Goal: Information Seeking & Learning: Learn about a topic

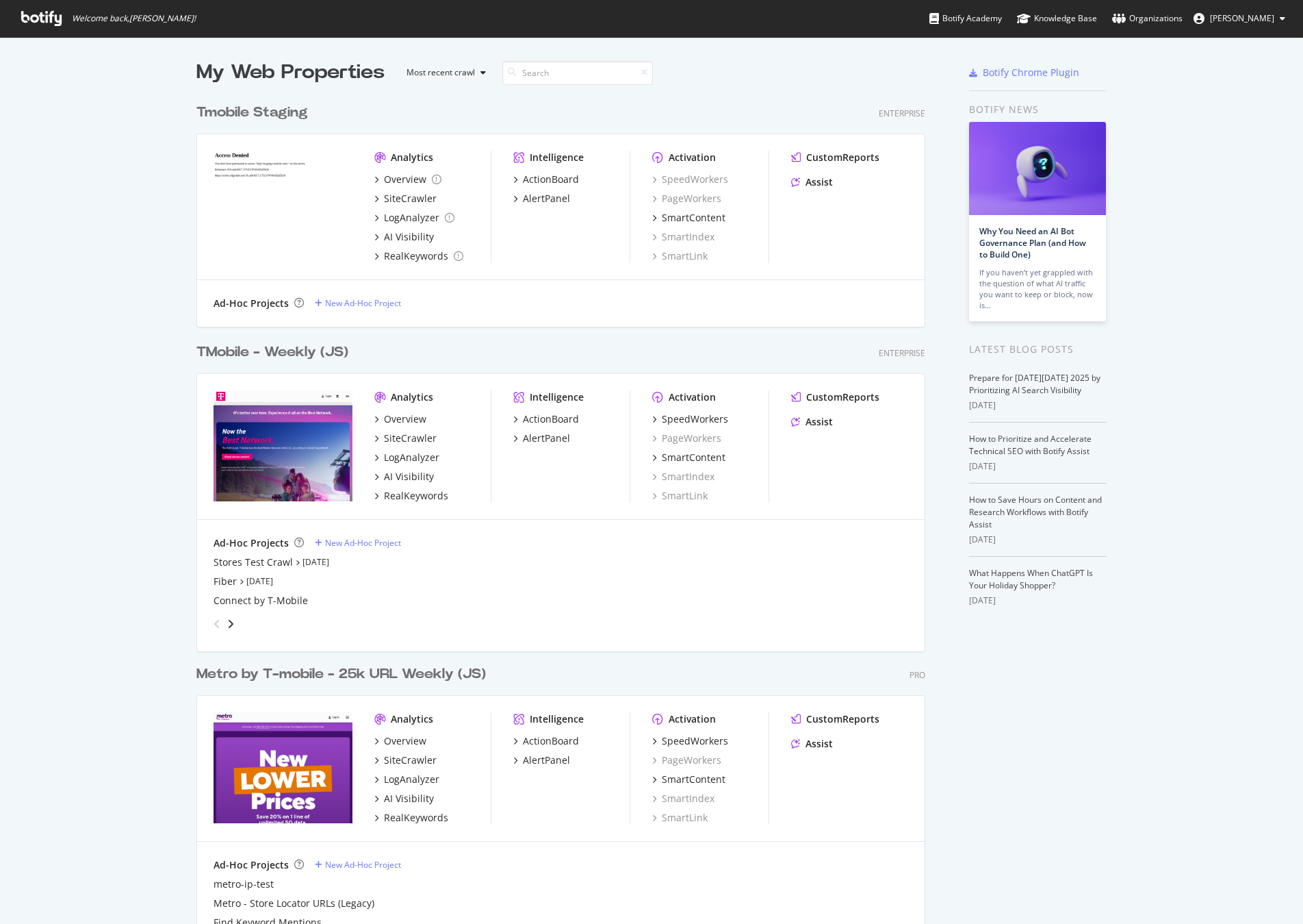
scroll to position [914, 1282]
click at [278, 354] on div "TMobile - Weekly (JS)" at bounding box center [272, 352] width 152 height 20
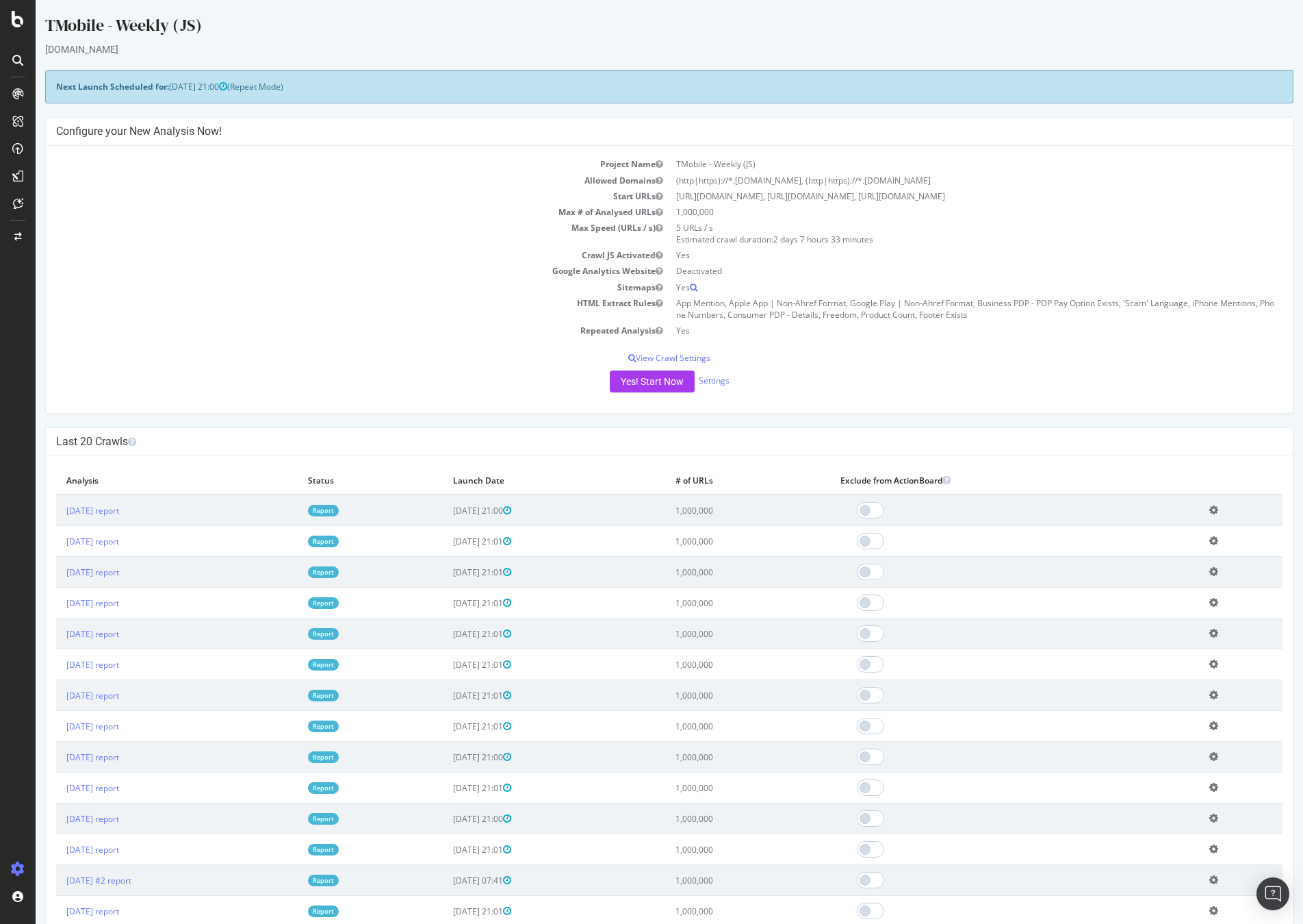
drag, startPoint x: 137, startPoint y: 504, endPoint x: 128, endPoint y: 517, distance: 15.8
click at [132, 509] on td "[DATE] report" at bounding box center [177, 510] width 242 height 32
drag, startPoint x: 128, startPoint y: 517, endPoint x: 134, endPoint y: 508, distance: 10.8
click at [127, 516] on td "[DATE] report" at bounding box center [177, 510] width 242 height 32
click at [119, 508] on link "[DATE] report" at bounding box center [93, 510] width 52 height 11
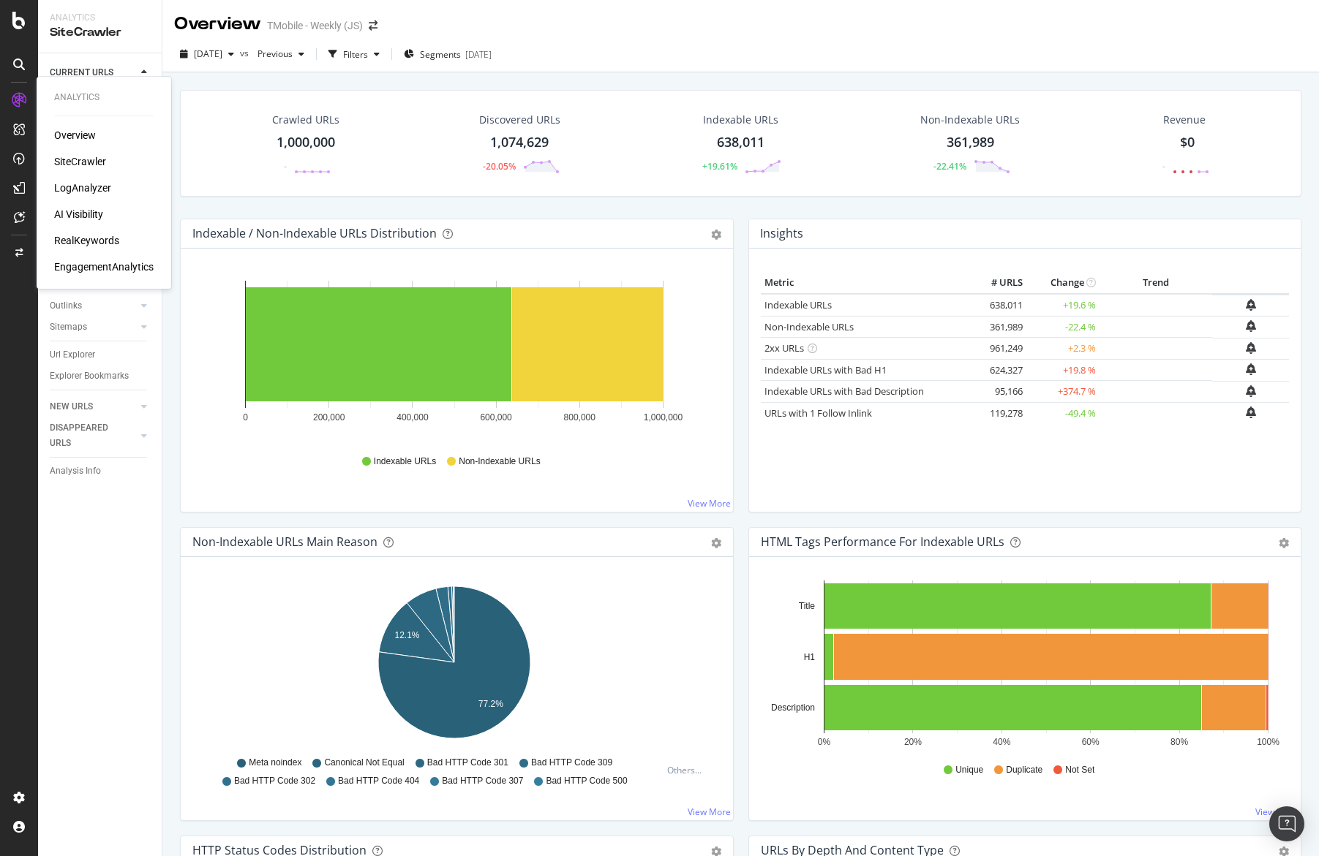
click at [76, 132] on div "Overview" at bounding box center [75, 135] width 42 height 15
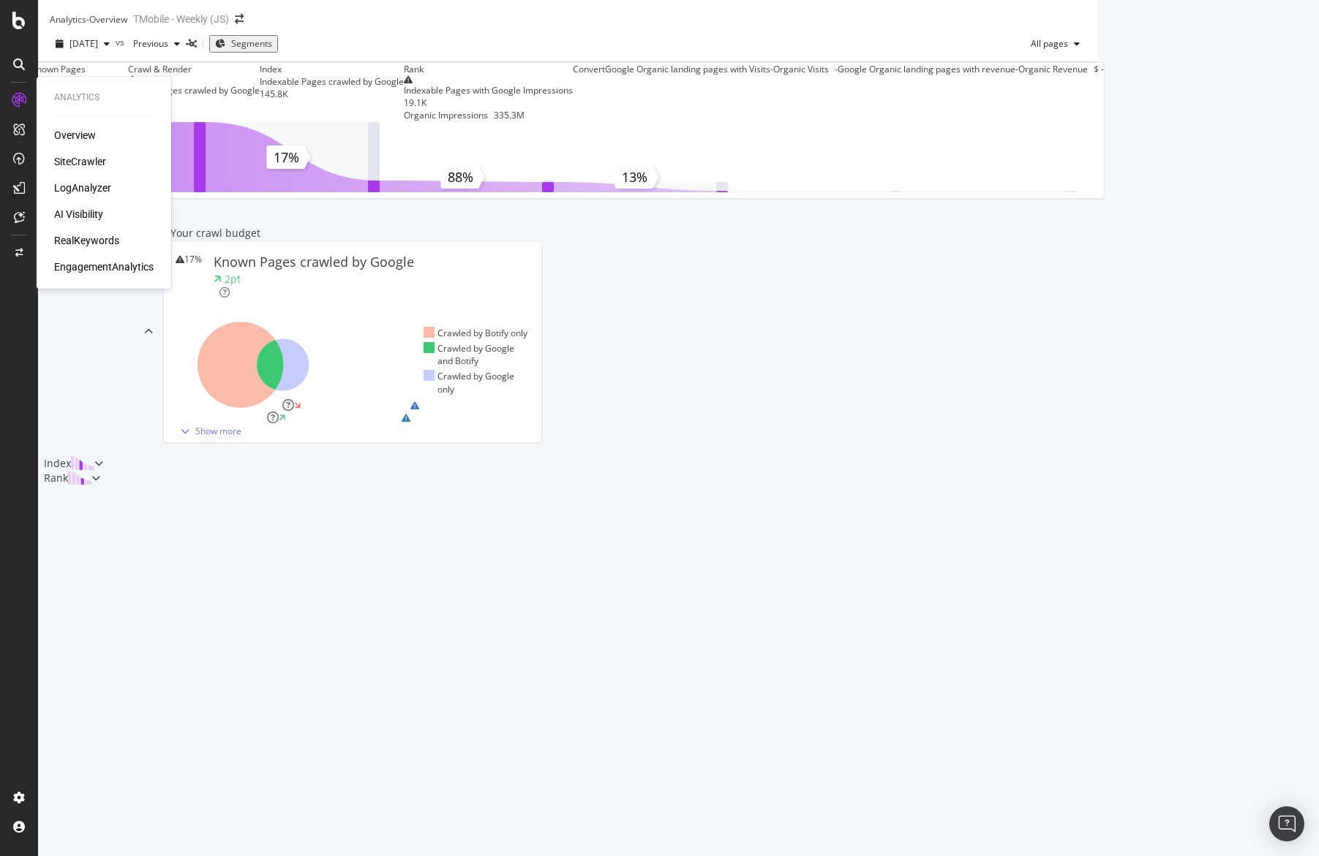
click at [94, 235] on div "RealKeywords" at bounding box center [86, 240] width 65 height 15
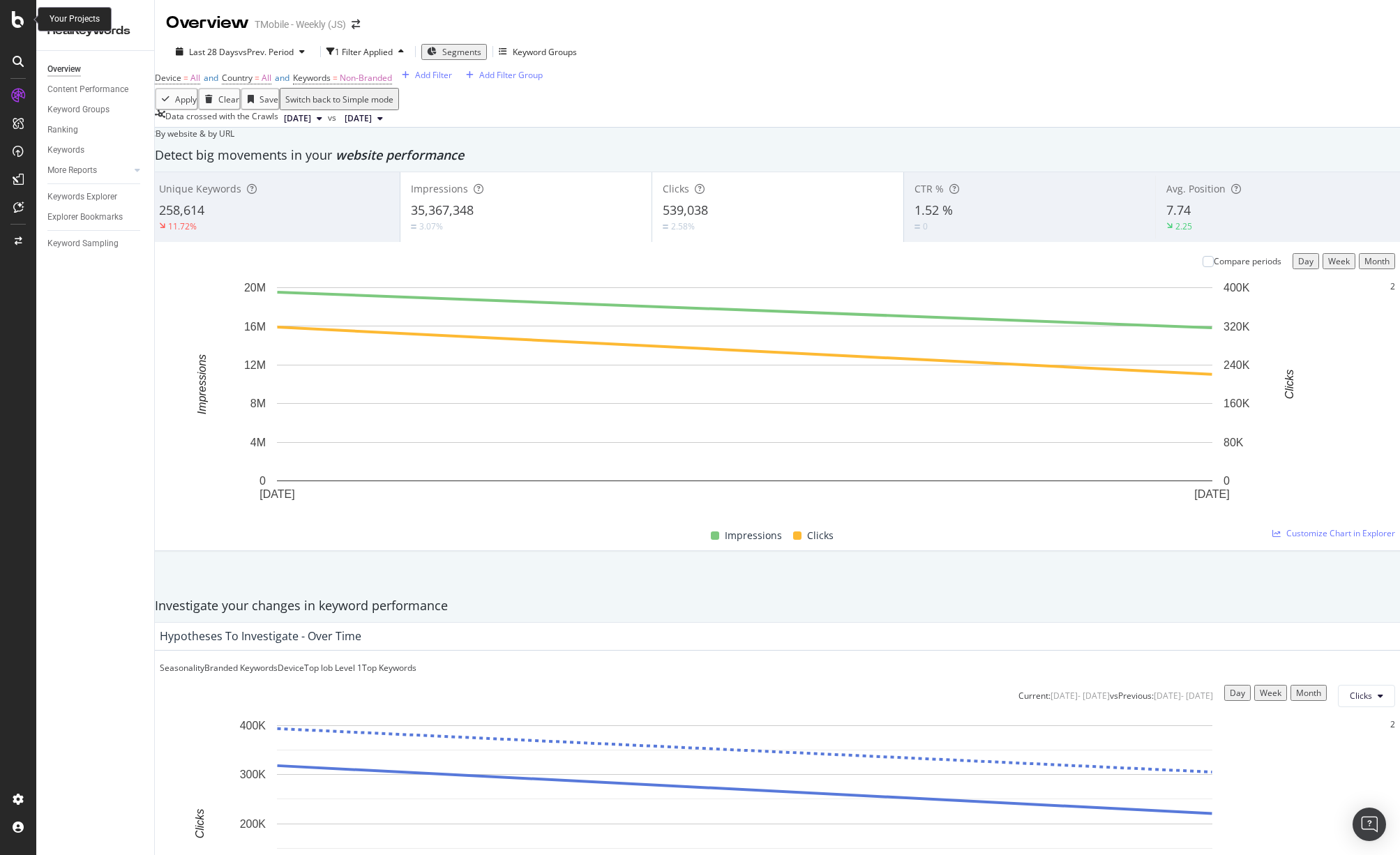
click at [14, 21] on icon at bounding box center [17, 20] width 12 height 17
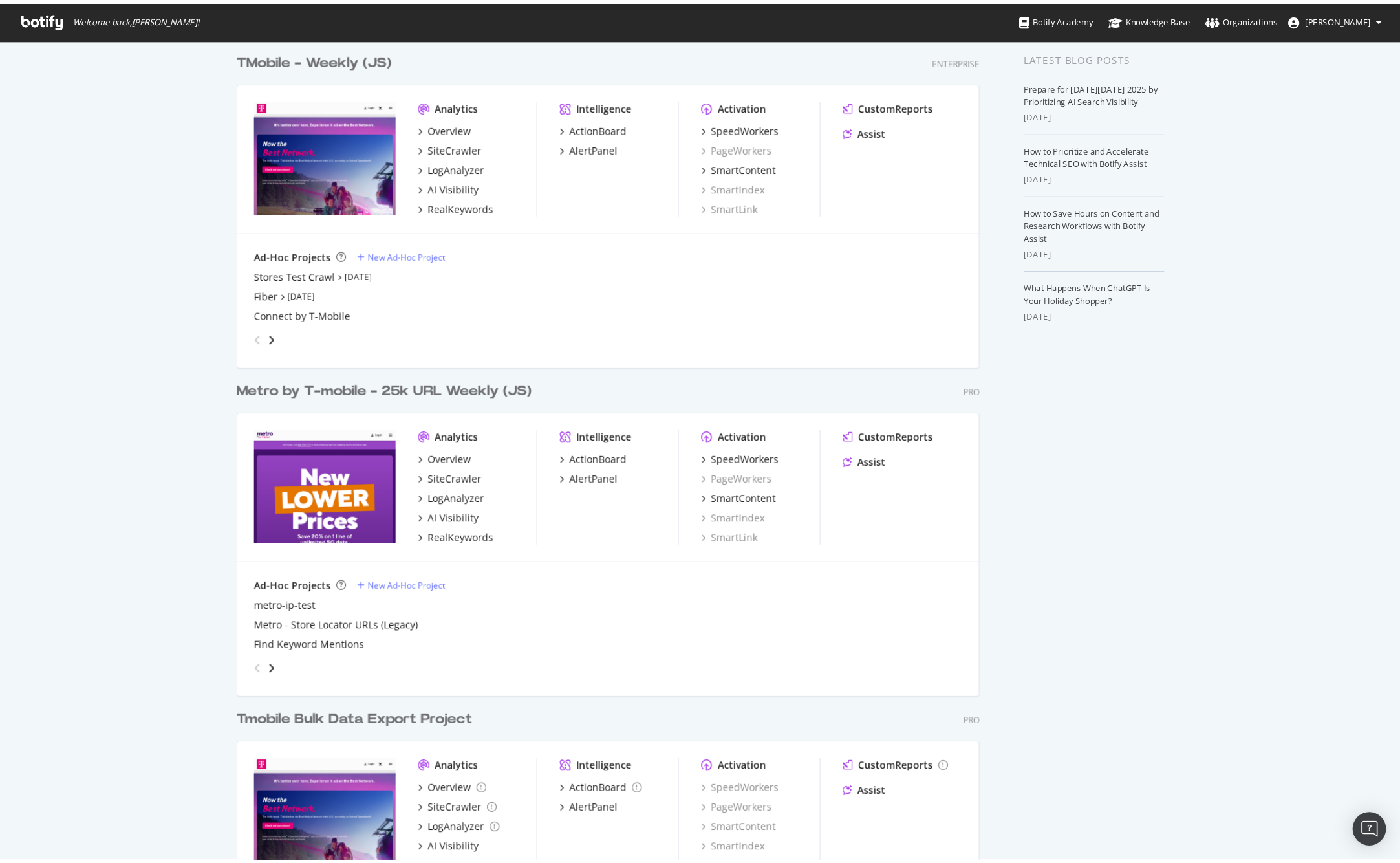
scroll to position [302, 0]
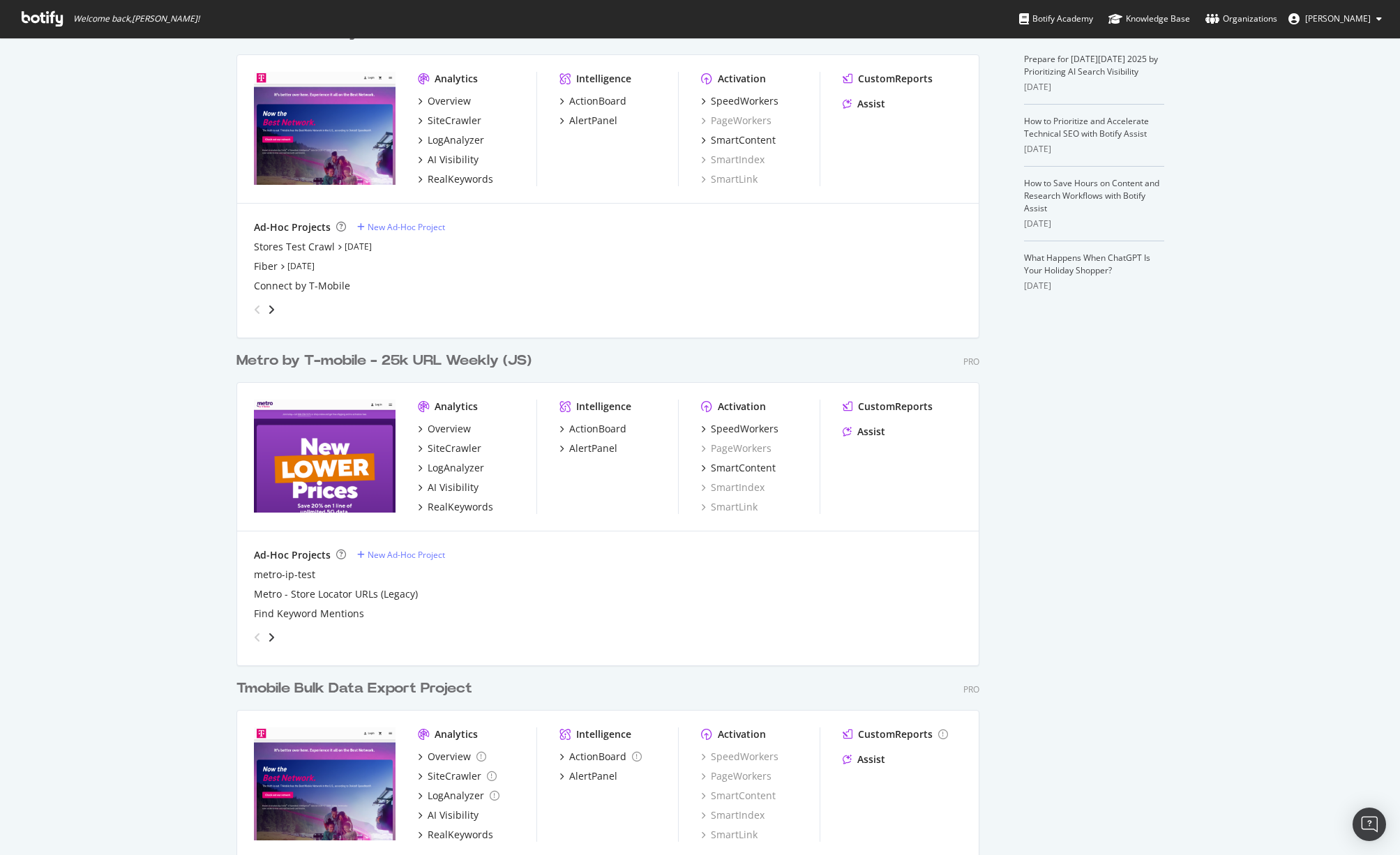
click at [356, 356] on div "Metro by T-mobile - 25k URL Weekly (JS)" at bounding box center [383, 360] width 295 height 20
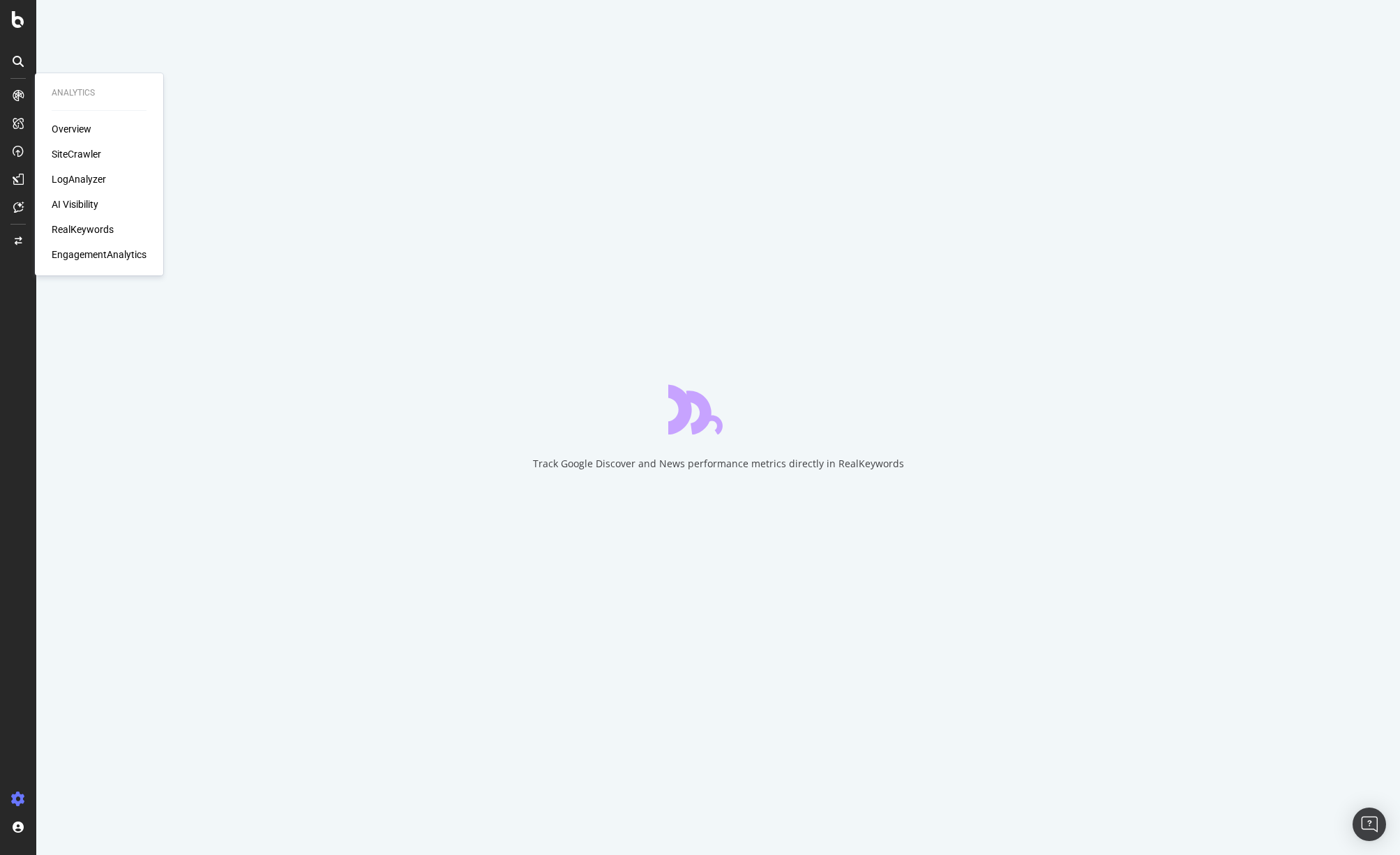
click at [90, 230] on div "RealKeywords" at bounding box center [82, 229] width 62 height 14
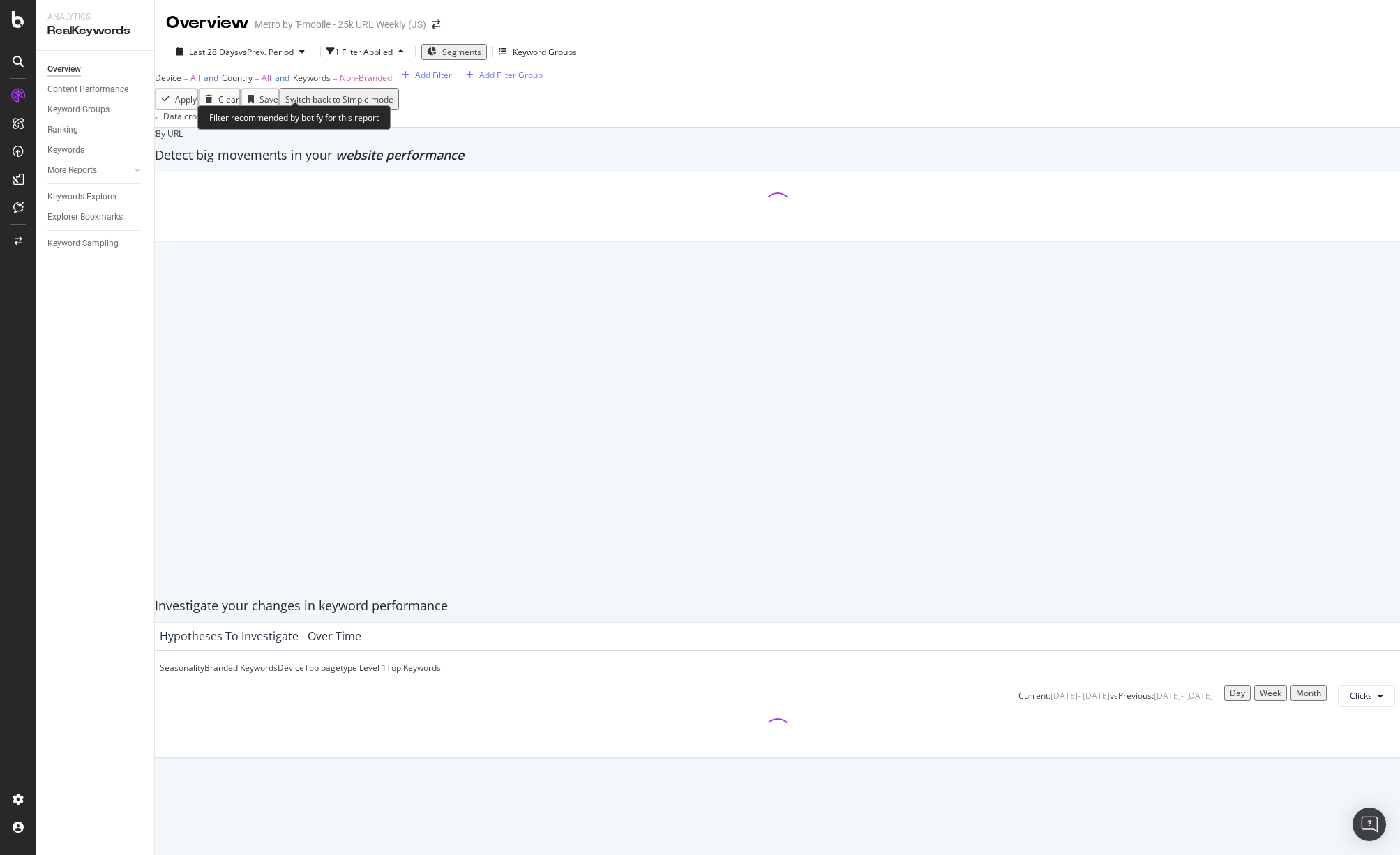
click at [383, 84] on span "Non-Branded" at bounding box center [365, 77] width 52 height 11
click at [375, 105] on span "Non-Branded" at bounding box center [349, 99] width 58 height 11
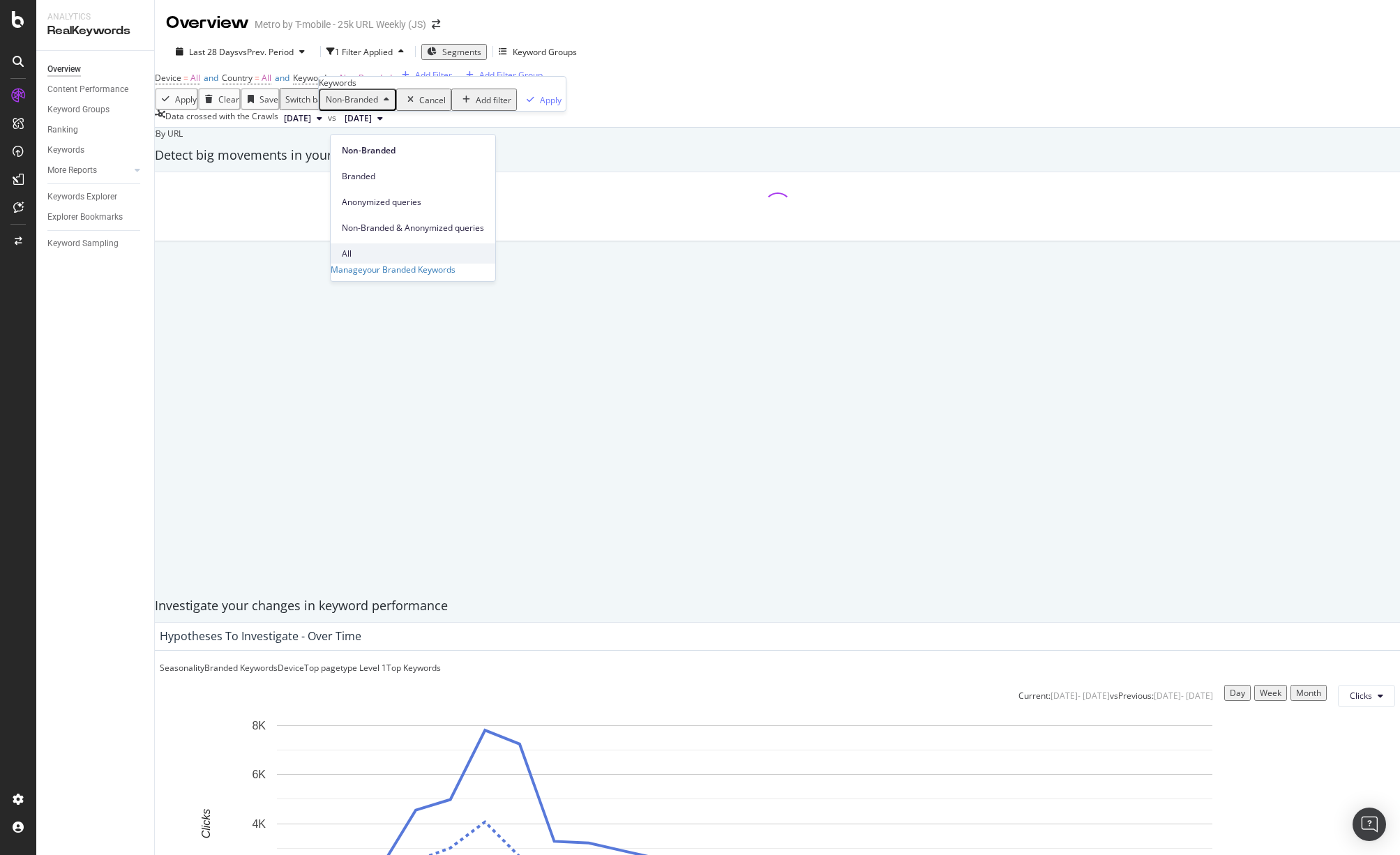
click at [363, 248] on span "All" at bounding box center [412, 254] width 142 height 12
click at [607, 88] on div "Device = All and Country = All and Keywords = Non-Branded Add Filter Add Filter…" at bounding box center [776, 78] width 1245 height 19
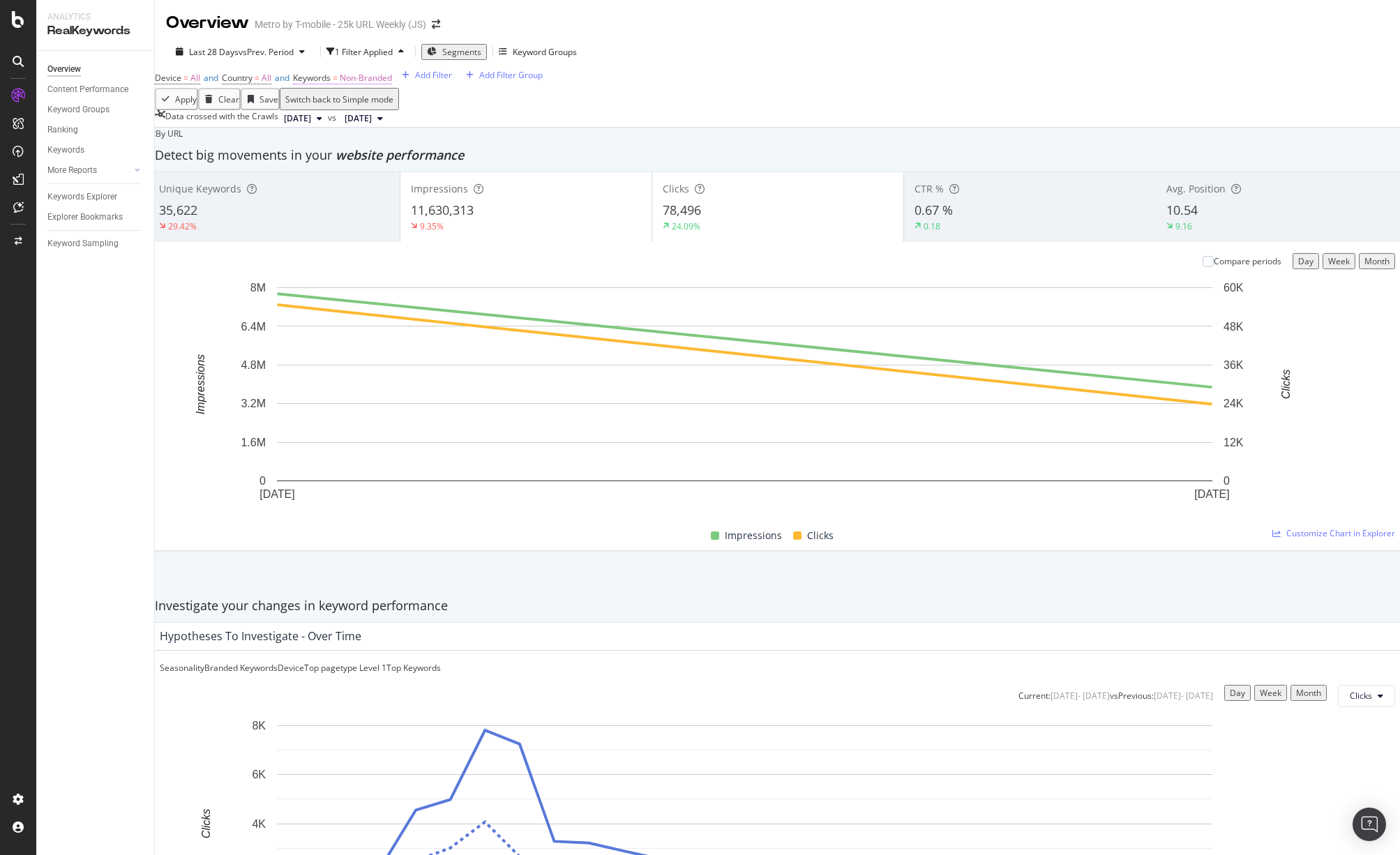
click at [376, 84] on span "Non-Branded" at bounding box center [365, 77] width 52 height 11
click at [354, 109] on div "Non-Branded" at bounding box center [358, 99] width 74 height 18
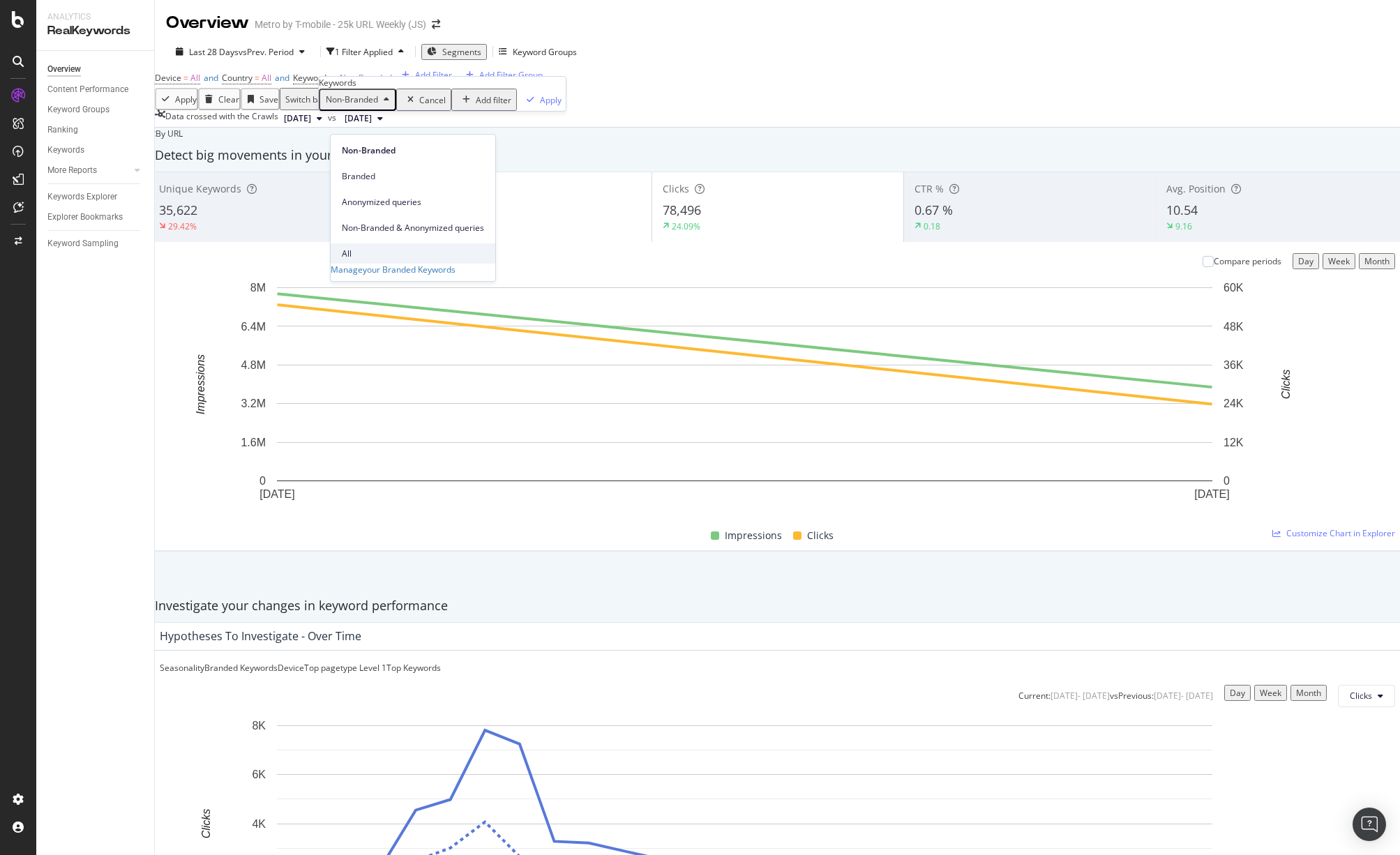
click at [368, 248] on span "All" at bounding box center [412, 254] width 142 height 12
click at [497, 106] on div "Apply" at bounding box center [507, 100] width 22 height 11
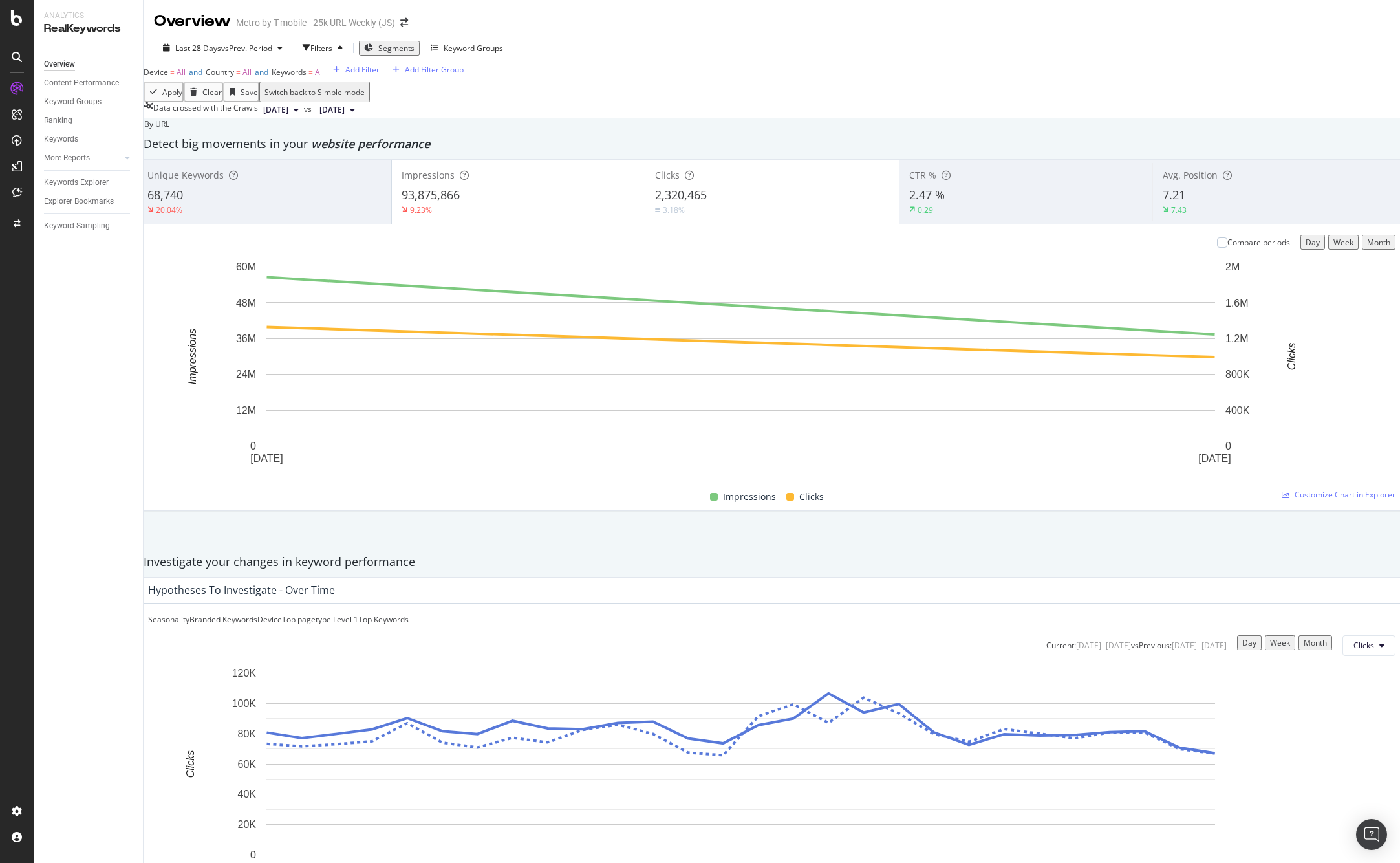
click at [457, 81] on div "Device = All and Country = All and Keywords = All Add Filter Add Filter Group" at bounding box center [771, 73] width 1257 height 18
click at [88, 183] on div "Keywords Explorer" at bounding box center [76, 182] width 65 height 13
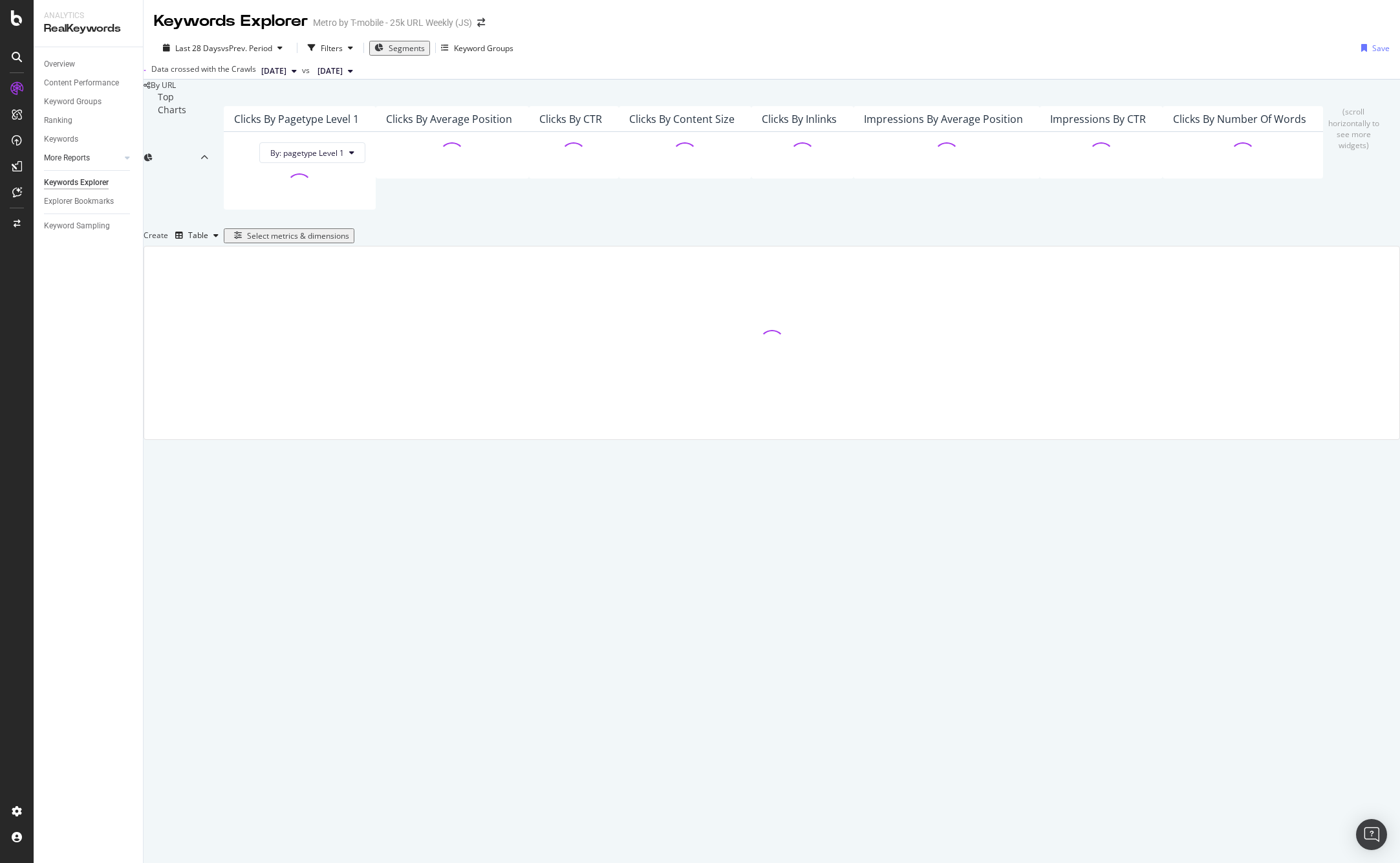
click at [97, 163] on link "More Reports" at bounding box center [82, 157] width 77 height 13
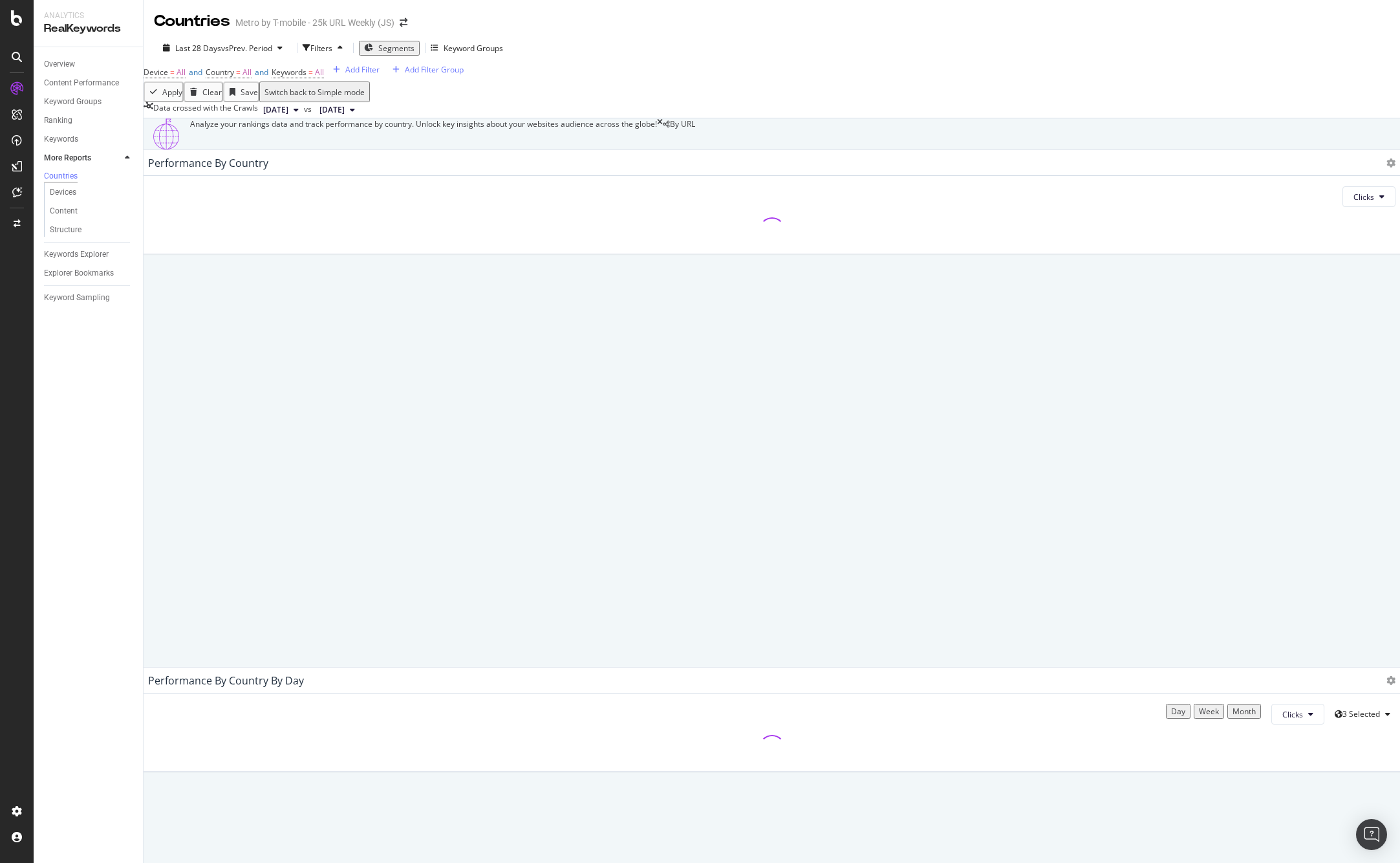
click at [738, 81] on div "Device = All and Country = All and Keywords = All Add Filter Add Filter Group" at bounding box center [771, 73] width 1257 height 18
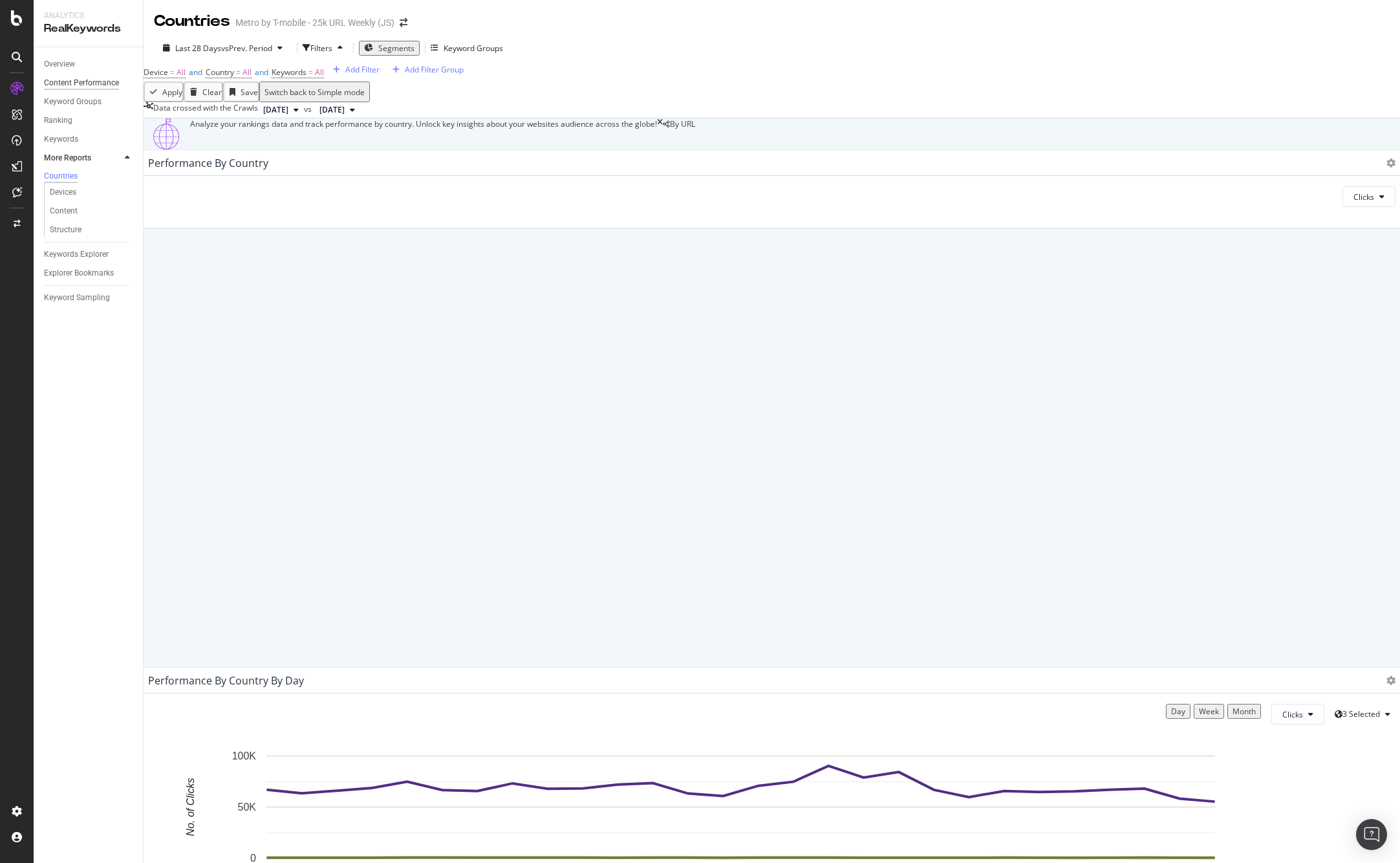
click at [69, 85] on div "Content Performance" at bounding box center [81, 82] width 75 height 13
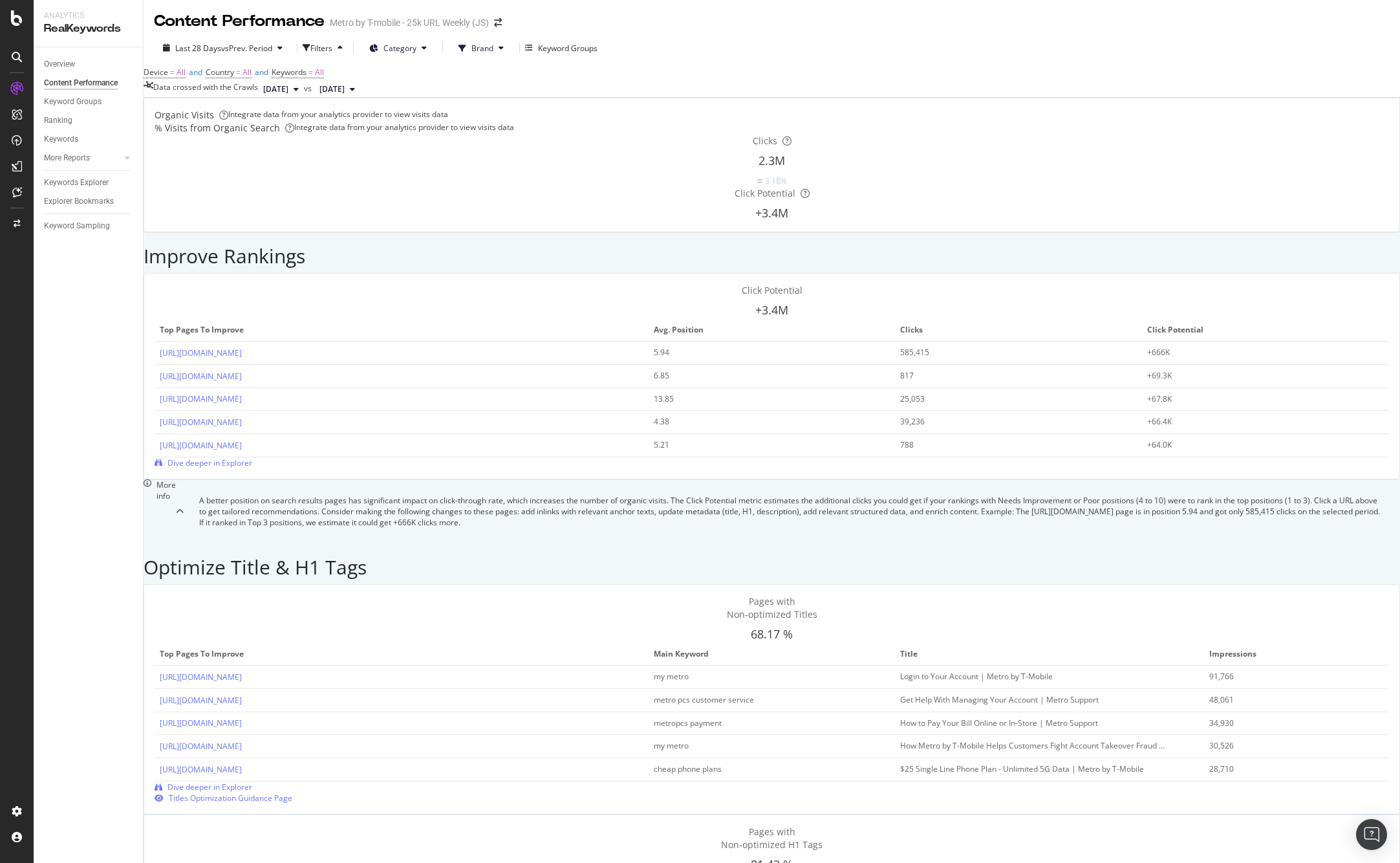
scroll to position [1056, 0]
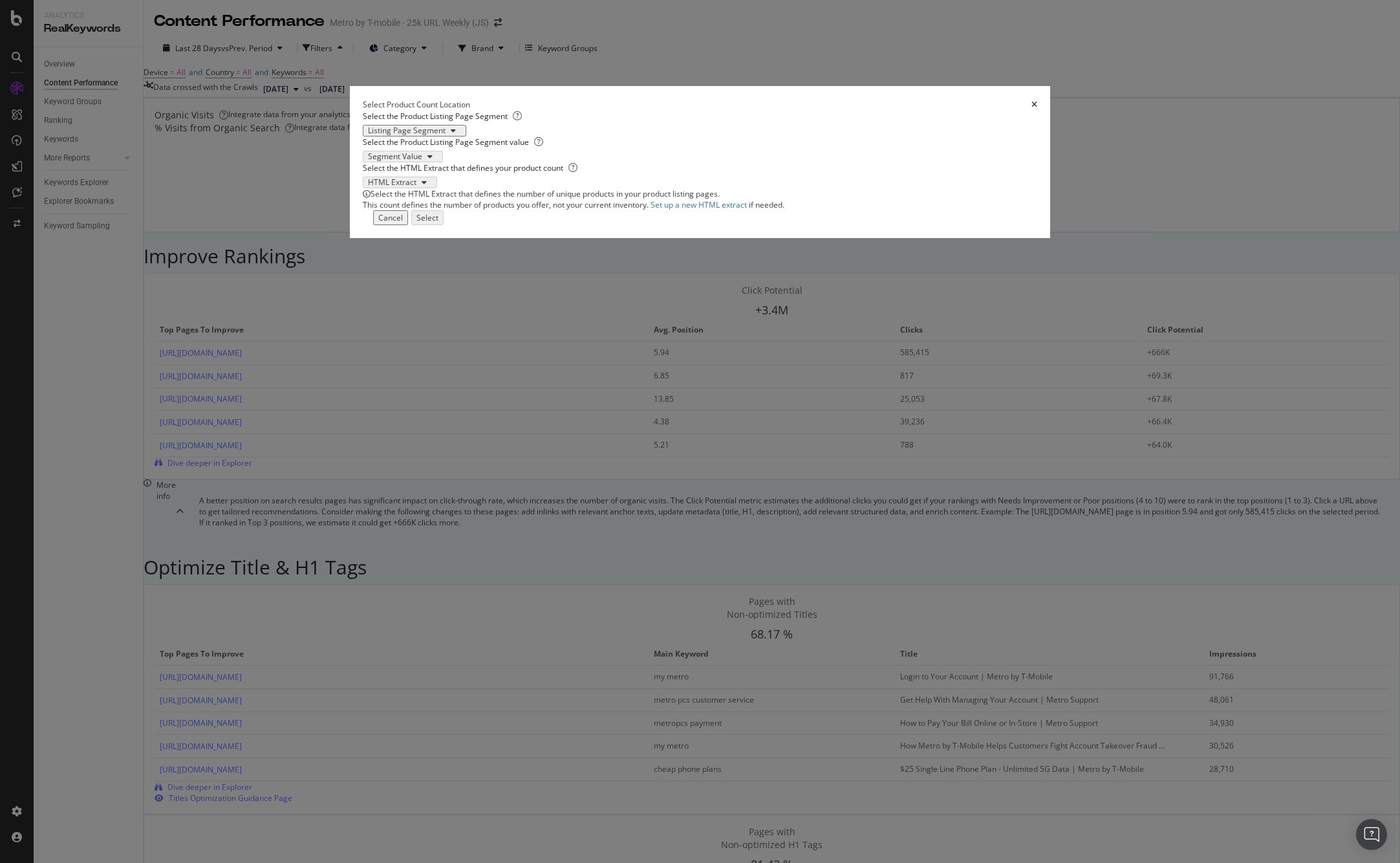
click at [461, 134] on div "Listing Page Segment" at bounding box center [414, 130] width 93 height 8
click at [1031, 109] on icon "times" at bounding box center [1034, 104] width 6 height 8
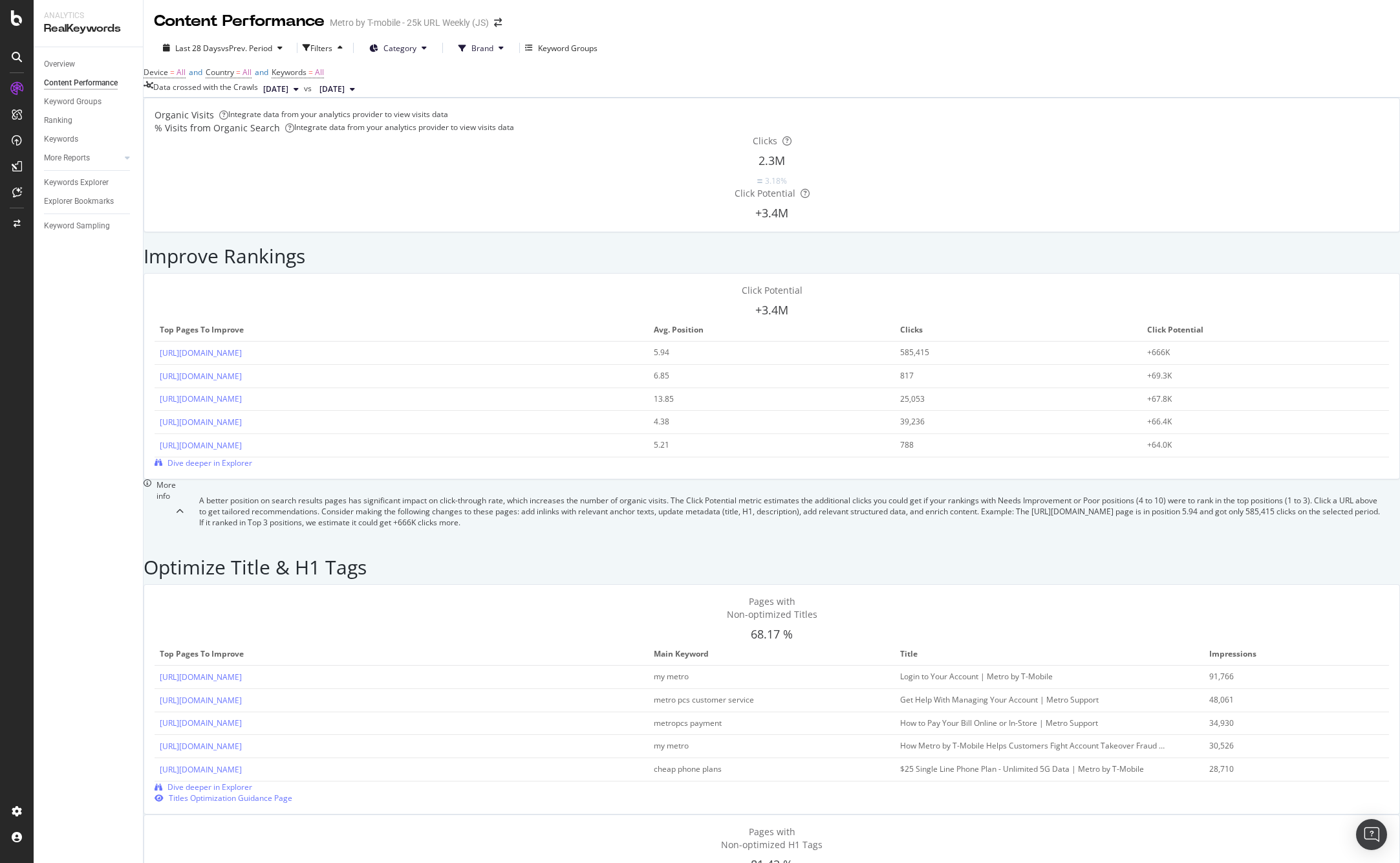
scroll to position [0, 0]
click at [252, 457] on span "Dive deeper in Explorer" at bounding box center [210, 462] width 85 height 11
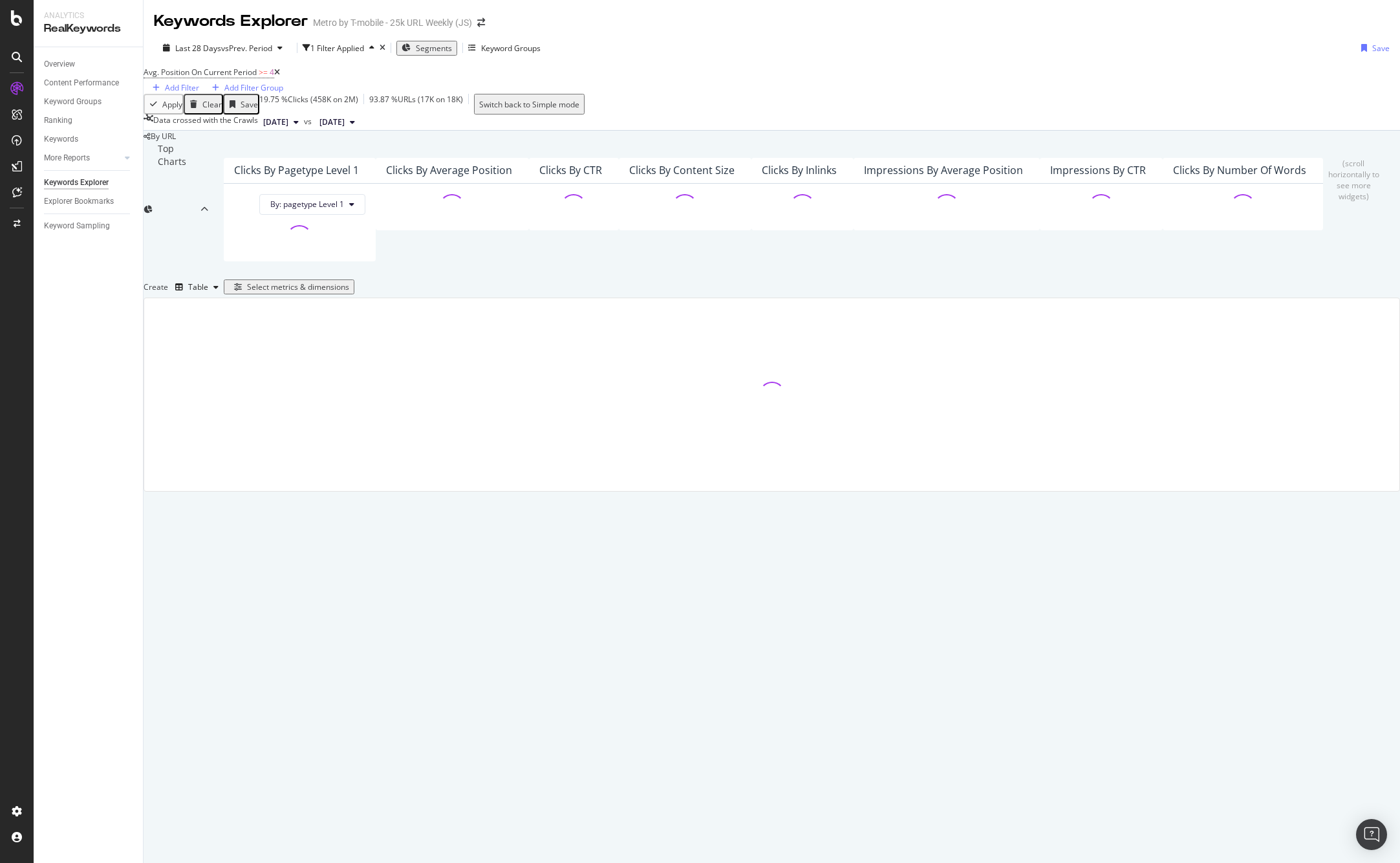
drag, startPoint x: 293, startPoint y: 82, endPoint x: 555, endPoint y: 103, distance: 262.8
click at [280, 76] on icon at bounding box center [277, 73] width 6 height 8
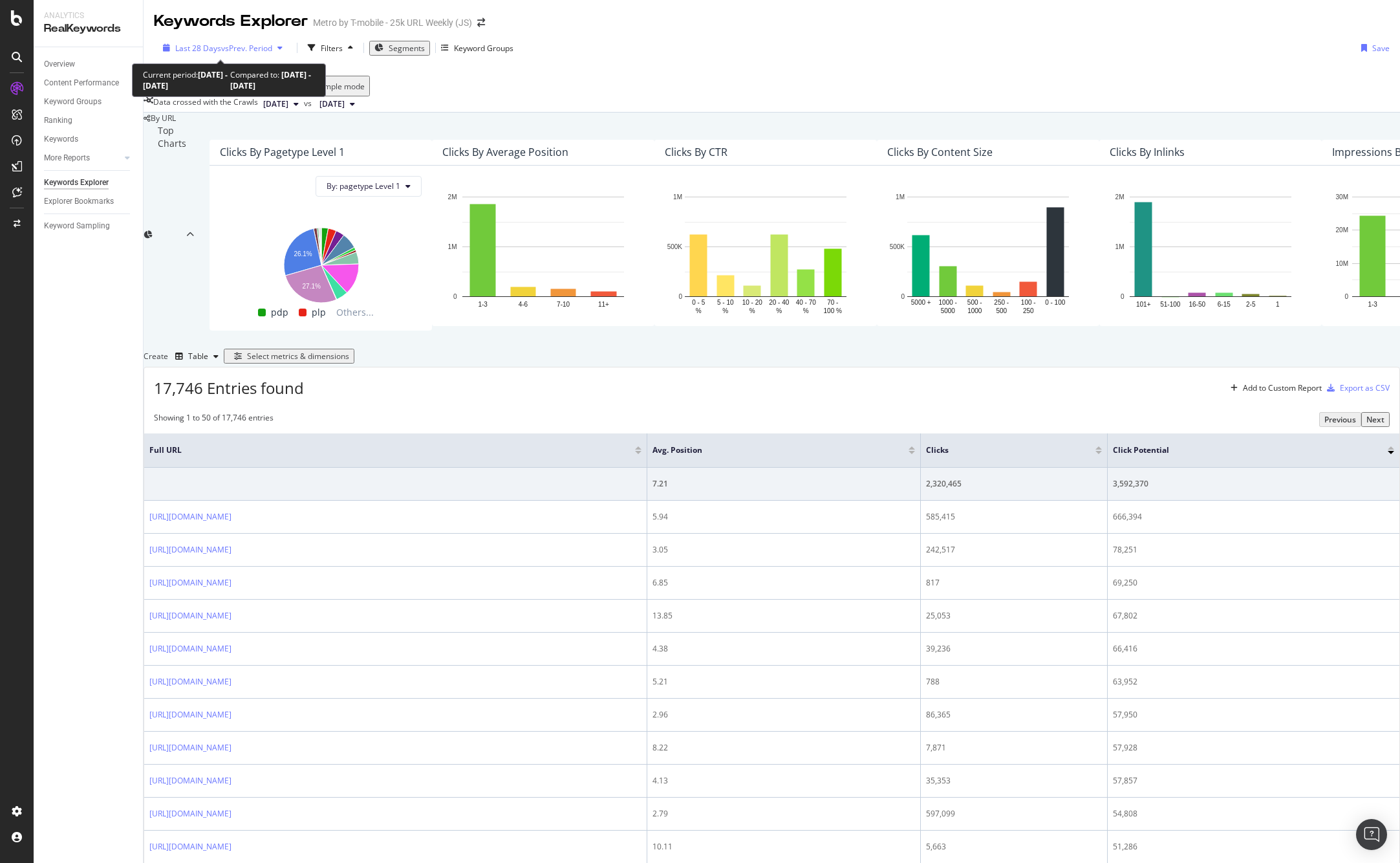
click at [254, 47] on span "vs Prev. Period" at bounding box center [247, 48] width 51 height 11
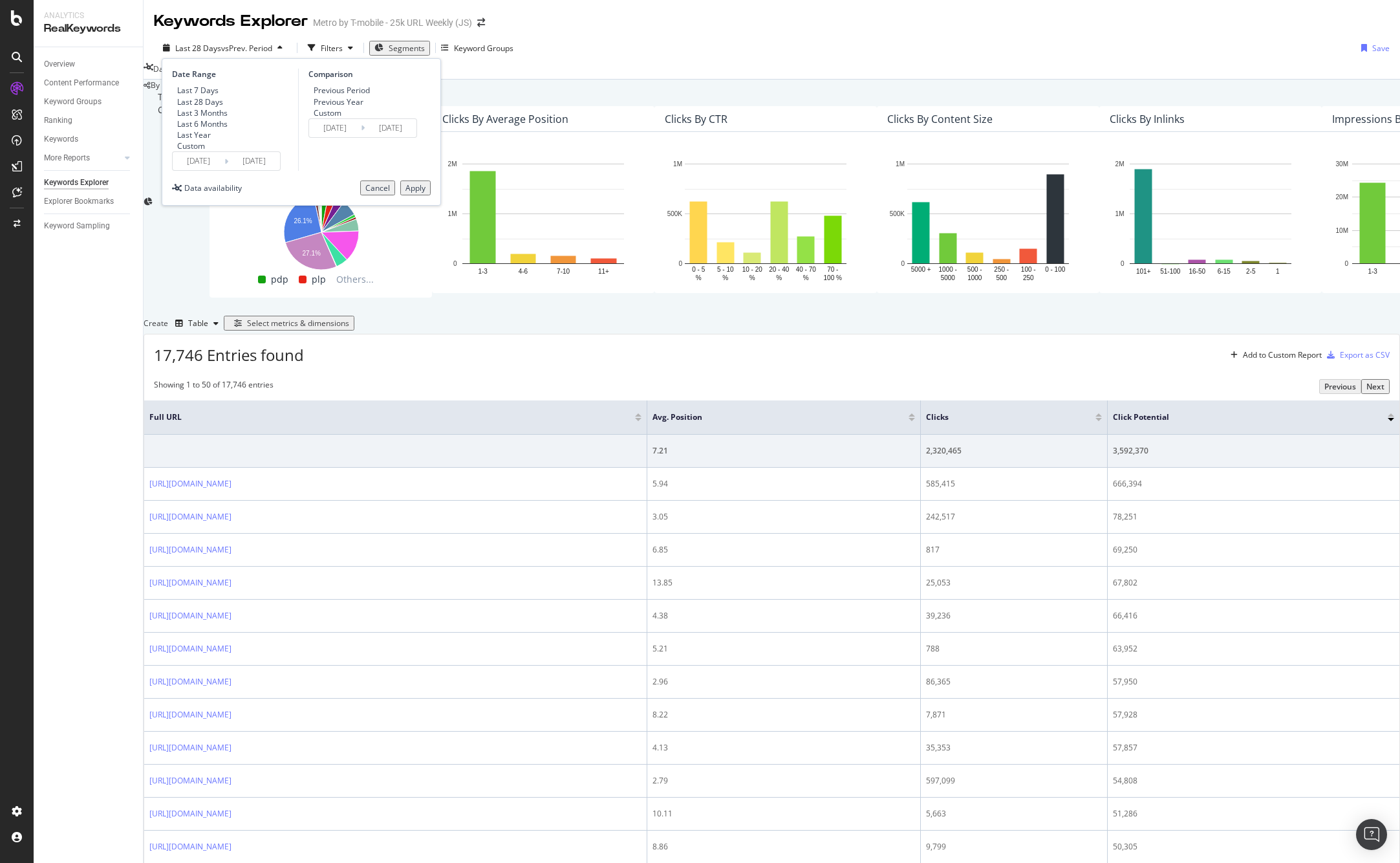
click at [184, 151] on div "Custom" at bounding box center [200, 146] width 56 height 11
click at [197, 170] on input "[DATE]" at bounding box center [198, 161] width 52 height 18
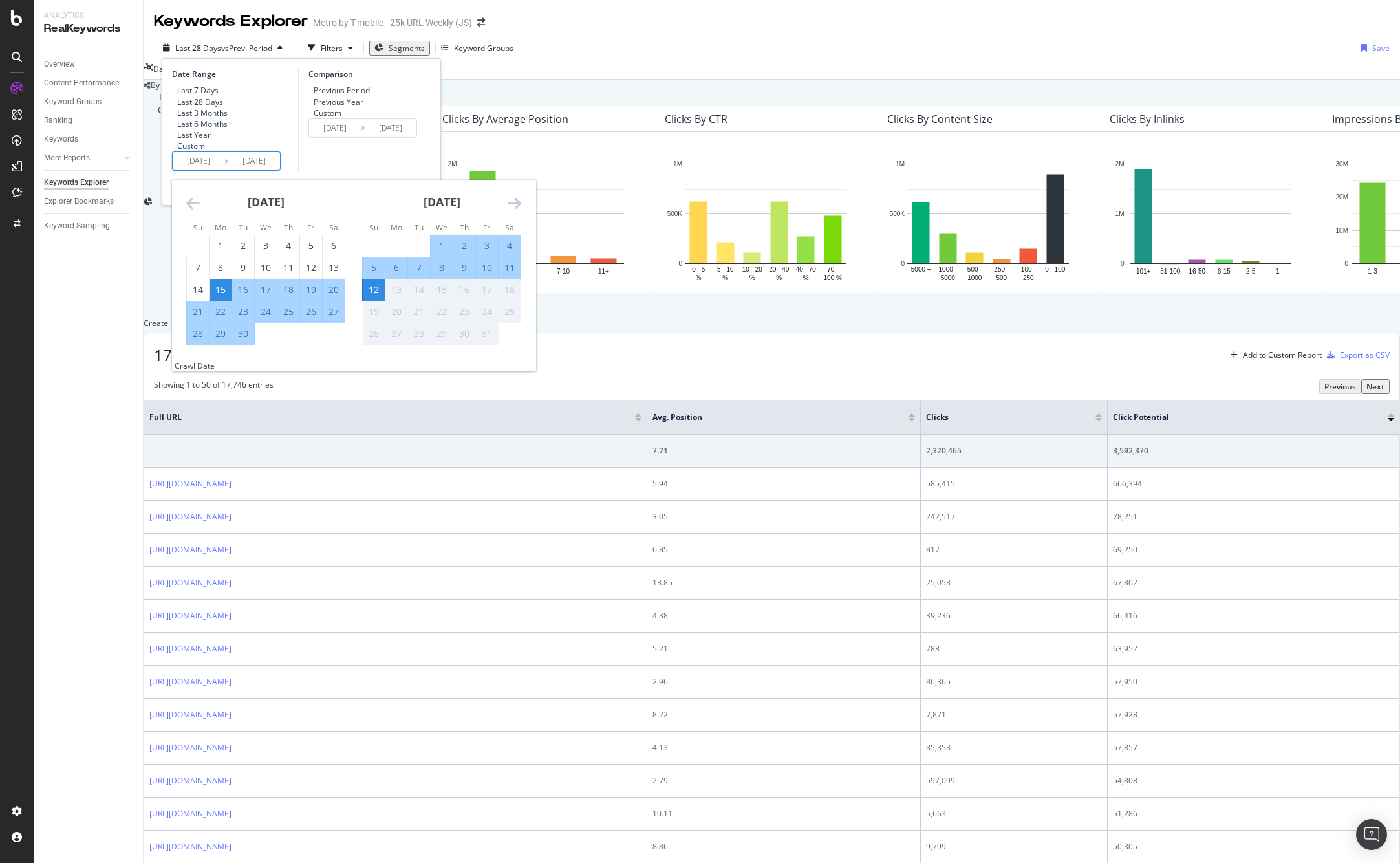
click at [195, 170] on input "[DATE]" at bounding box center [198, 161] width 52 height 18
click at [193, 170] on input "[DATE]" at bounding box center [198, 161] width 52 height 18
click at [192, 170] on input "[DATE]" at bounding box center [198, 161] width 52 height 18
click at [196, 170] on input "[DATE]" at bounding box center [198, 161] width 52 height 18
click at [194, 170] on input "[DATE]" at bounding box center [198, 161] width 52 height 18
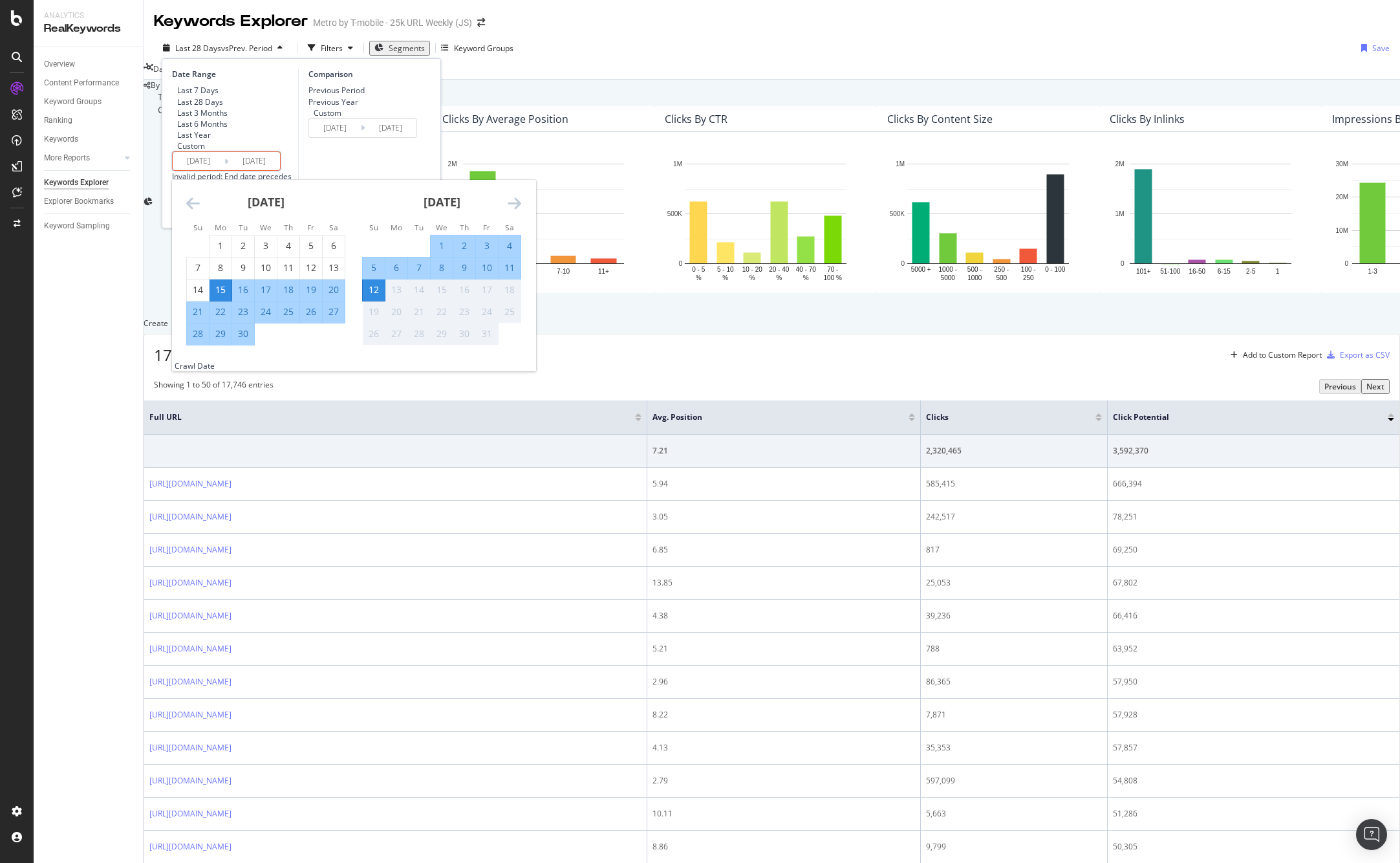
click at [192, 170] on input "[DATE]" at bounding box center [198, 161] width 52 height 18
type input "[DATE]"
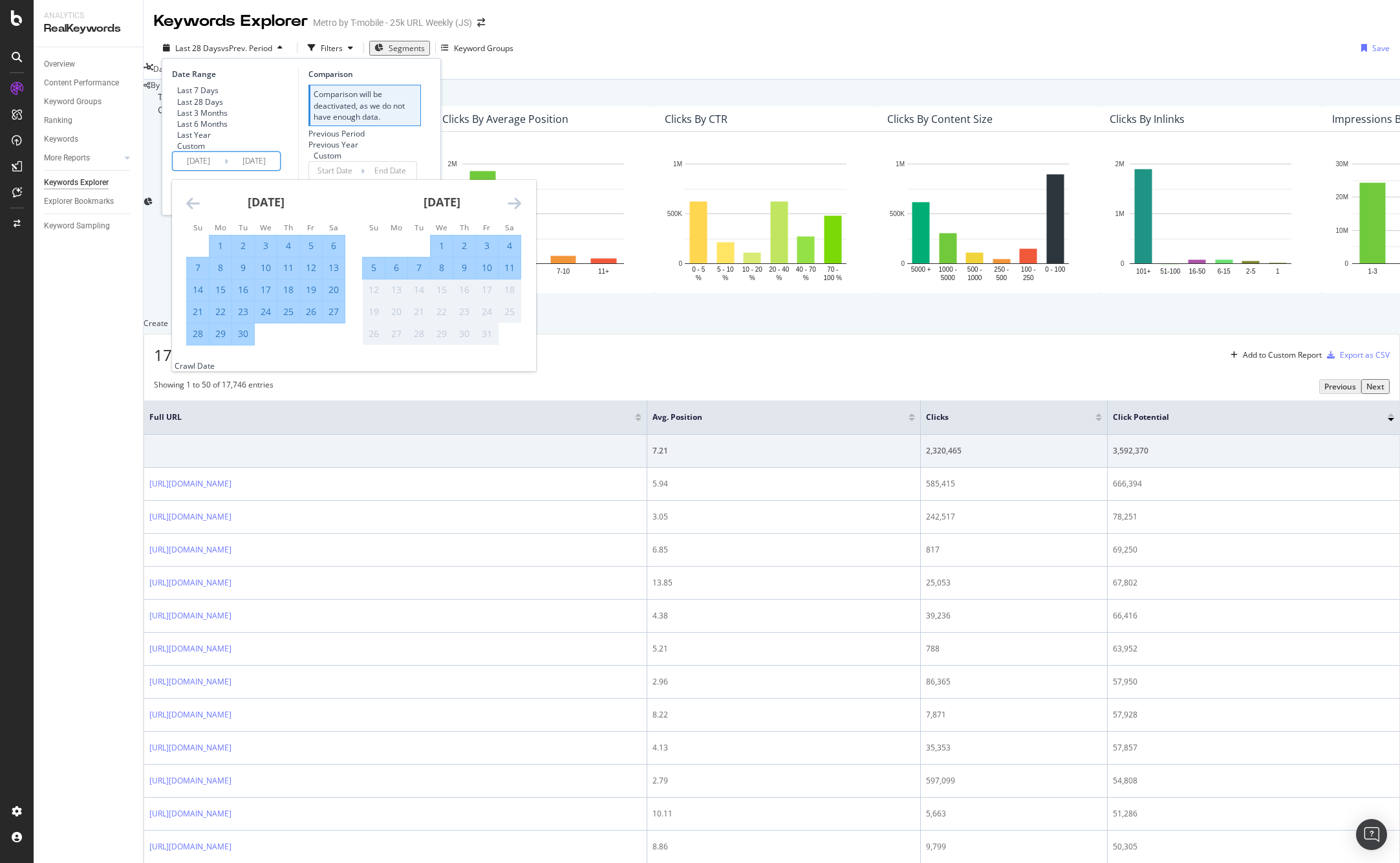
click at [195, 170] on input "[DATE]" at bounding box center [198, 161] width 52 height 18
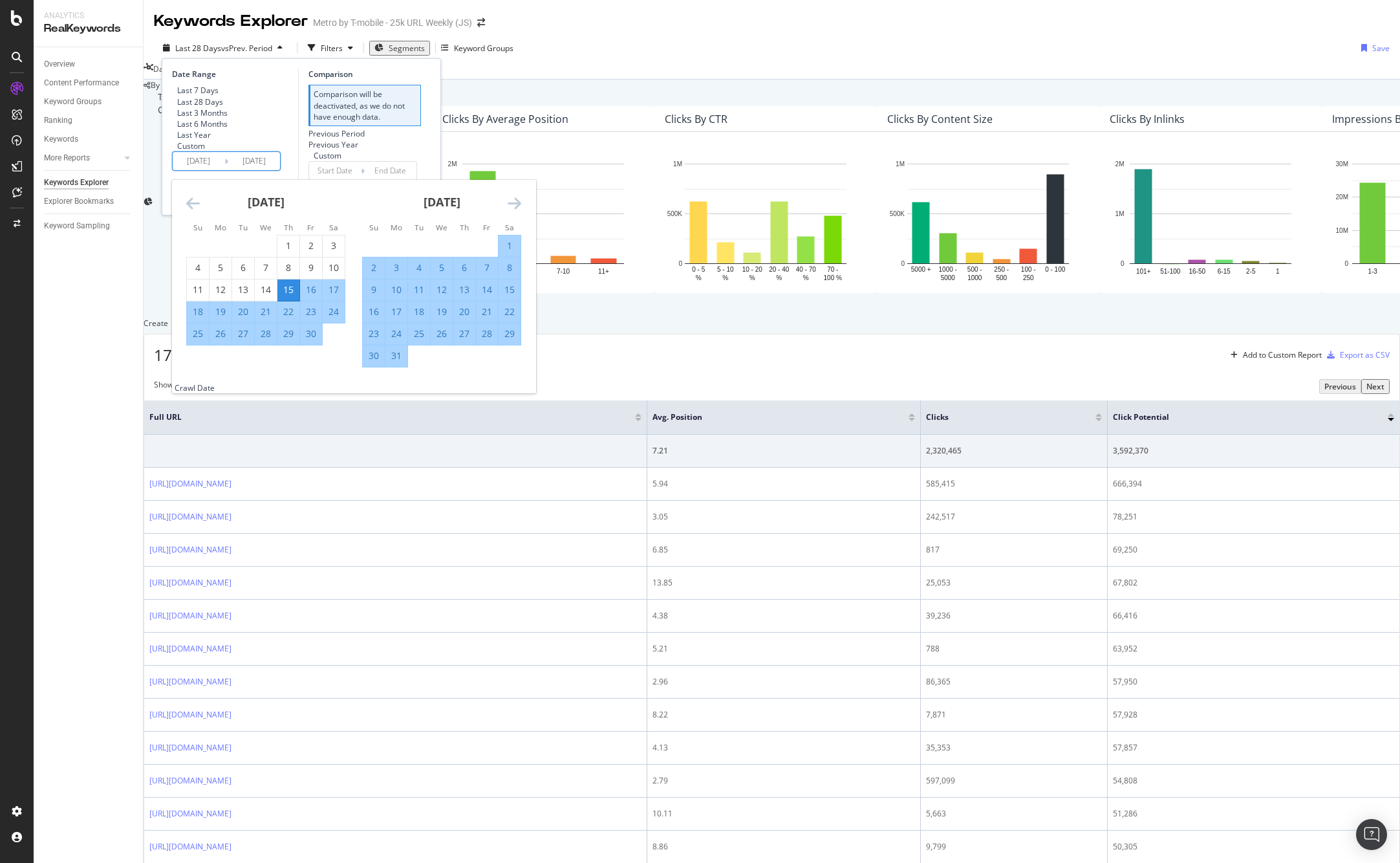
click at [203, 170] on input "[DATE]" at bounding box center [198, 161] width 52 height 18
click at [212, 170] on input "[DATE]" at bounding box center [198, 161] width 52 height 18
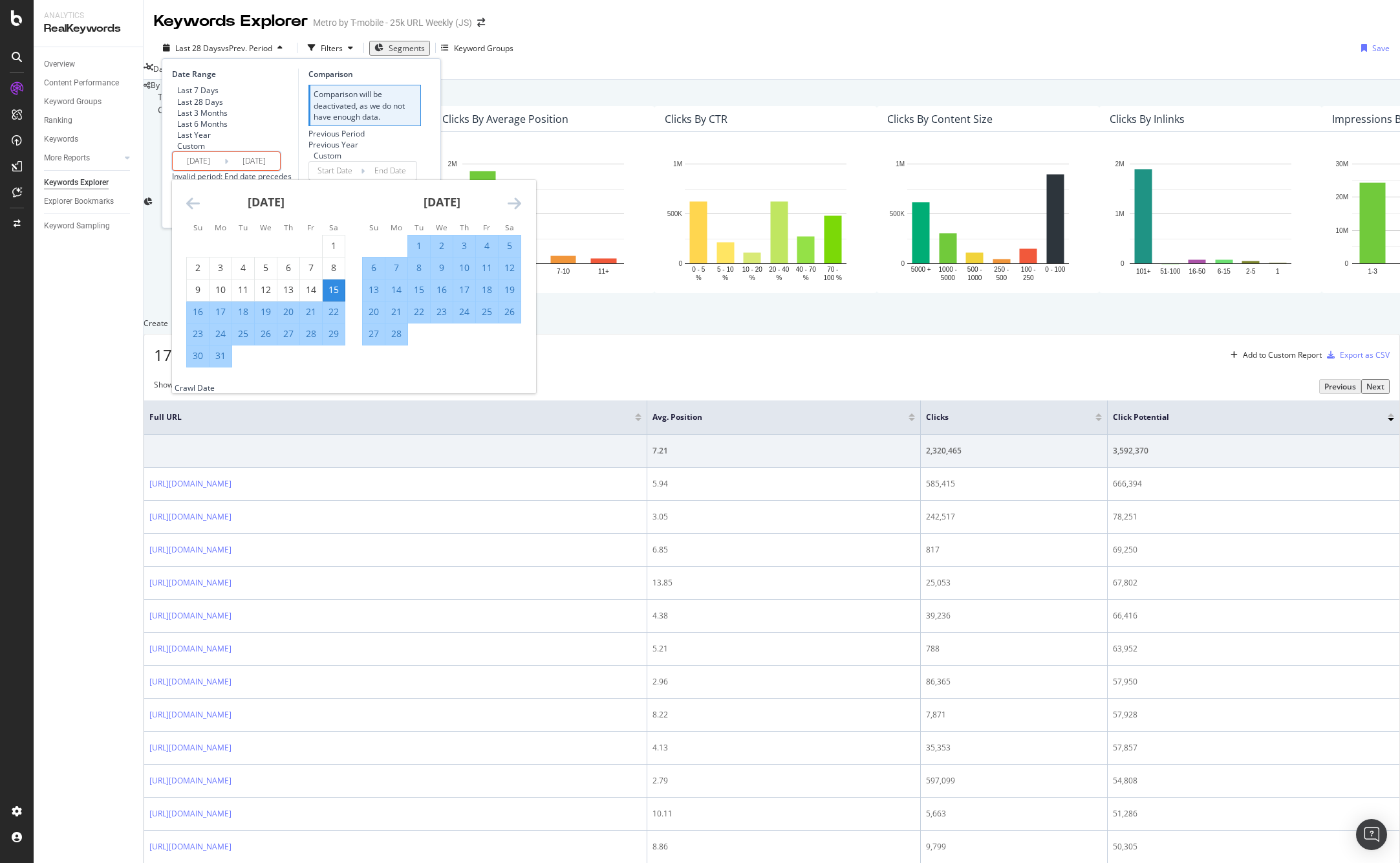
click at [214, 170] on input "[DATE]" at bounding box center [198, 161] width 52 height 18
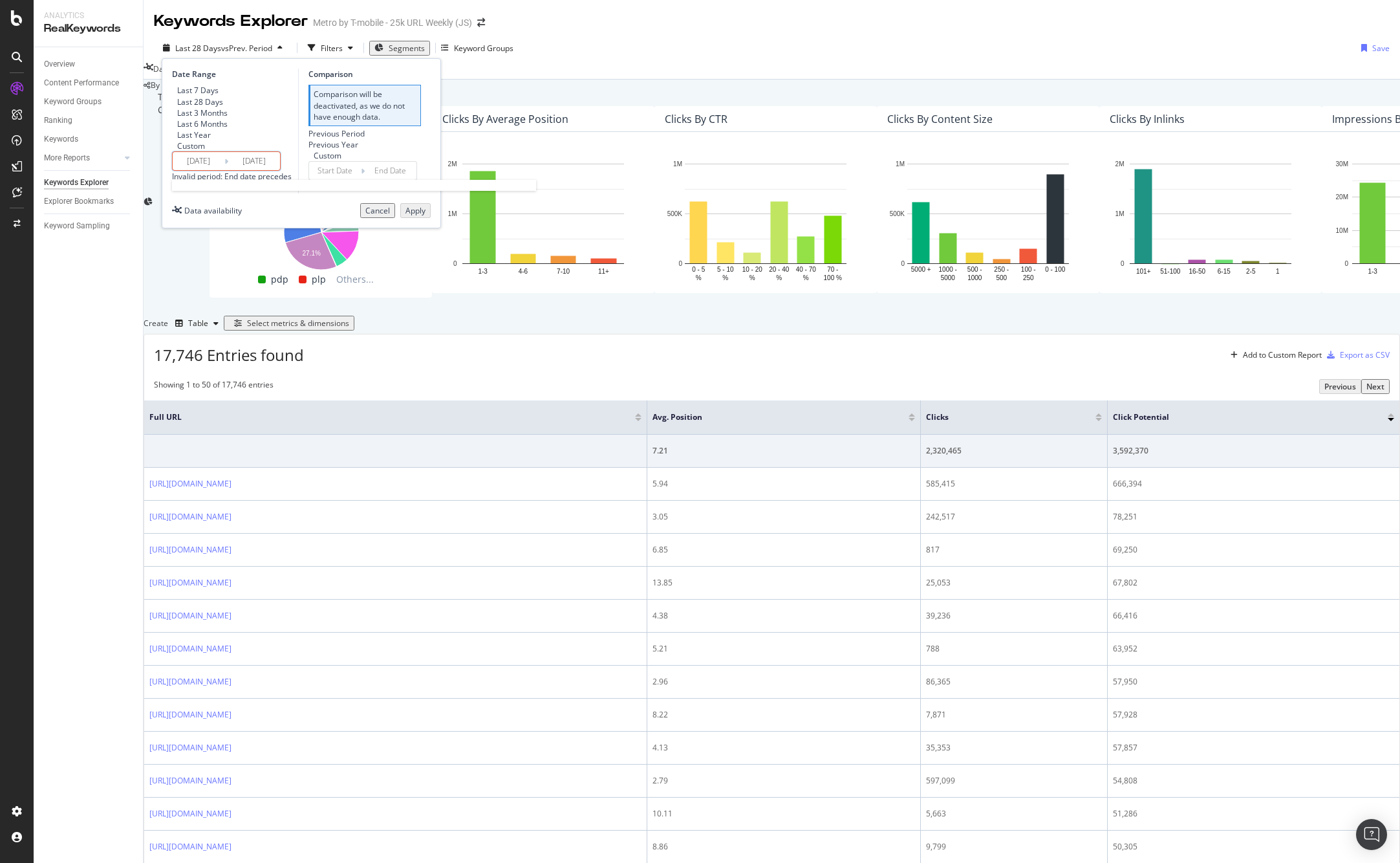
click at [216, 170] on input "[DATE]" at bounding box center [198, 161] width 52 height 18
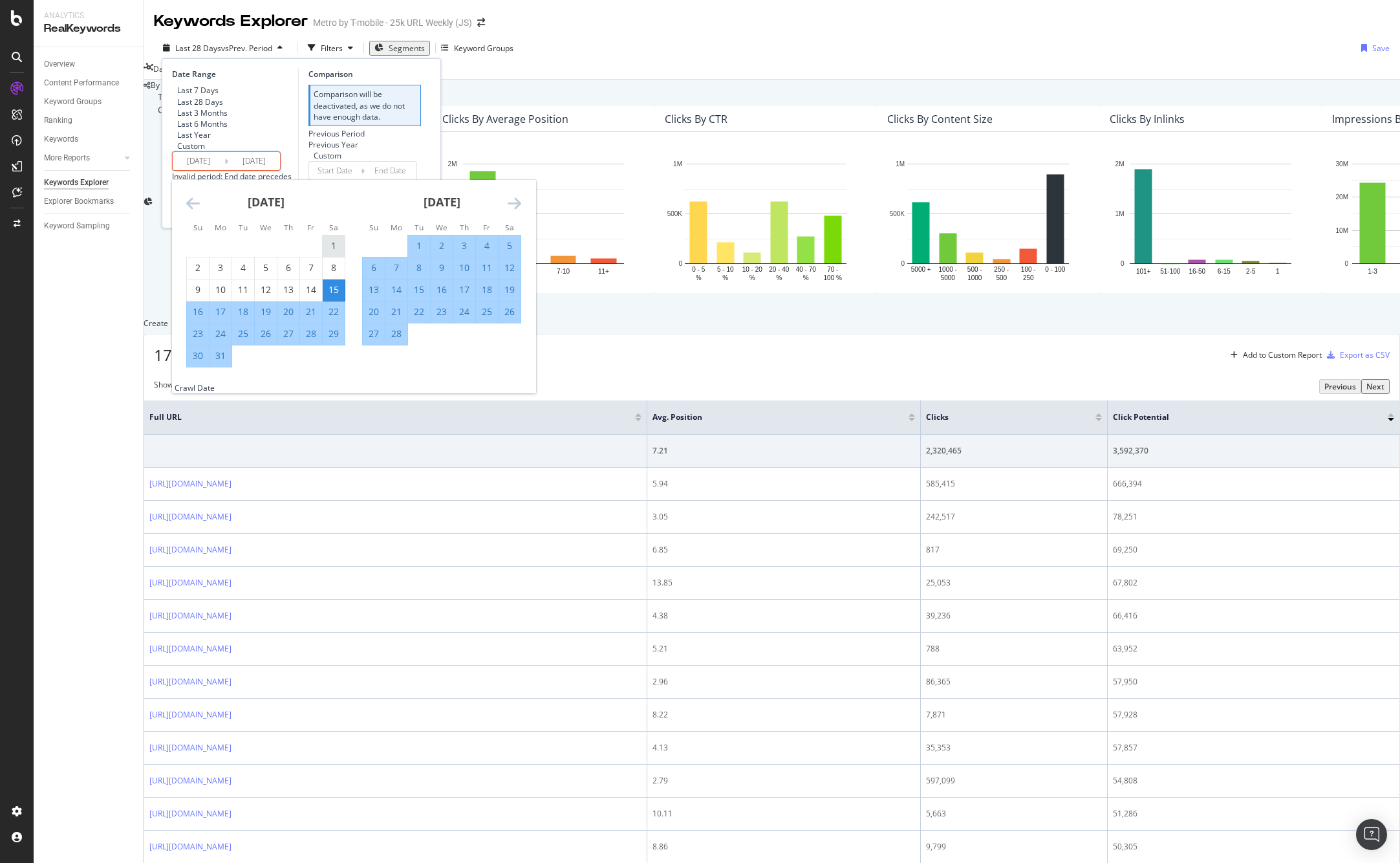
click at [333, 252] on div "1" at bounding box center [333, 246] width 22 height 13
click at [187, 210] on icon "Move backward to switch to the previous month." at bounding box center [193, 203] width 13 height 16
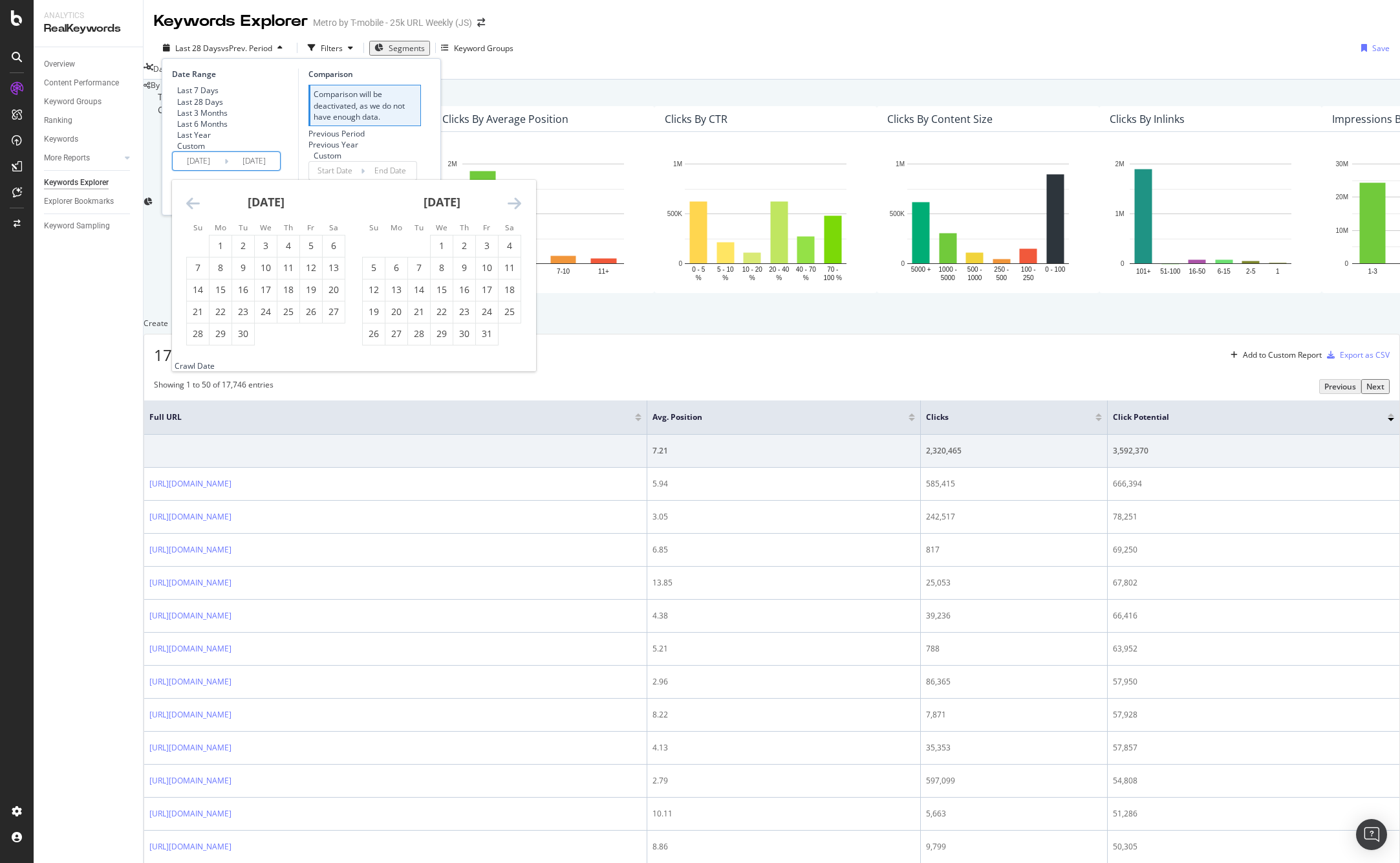
click at [189, 210] on icon "Move backward to switch to the previous month." at bounding box center [193, 203] width 13 height 16
click at [485, 296] on div "15" at bounding box center [486, 289] width 22 height 13
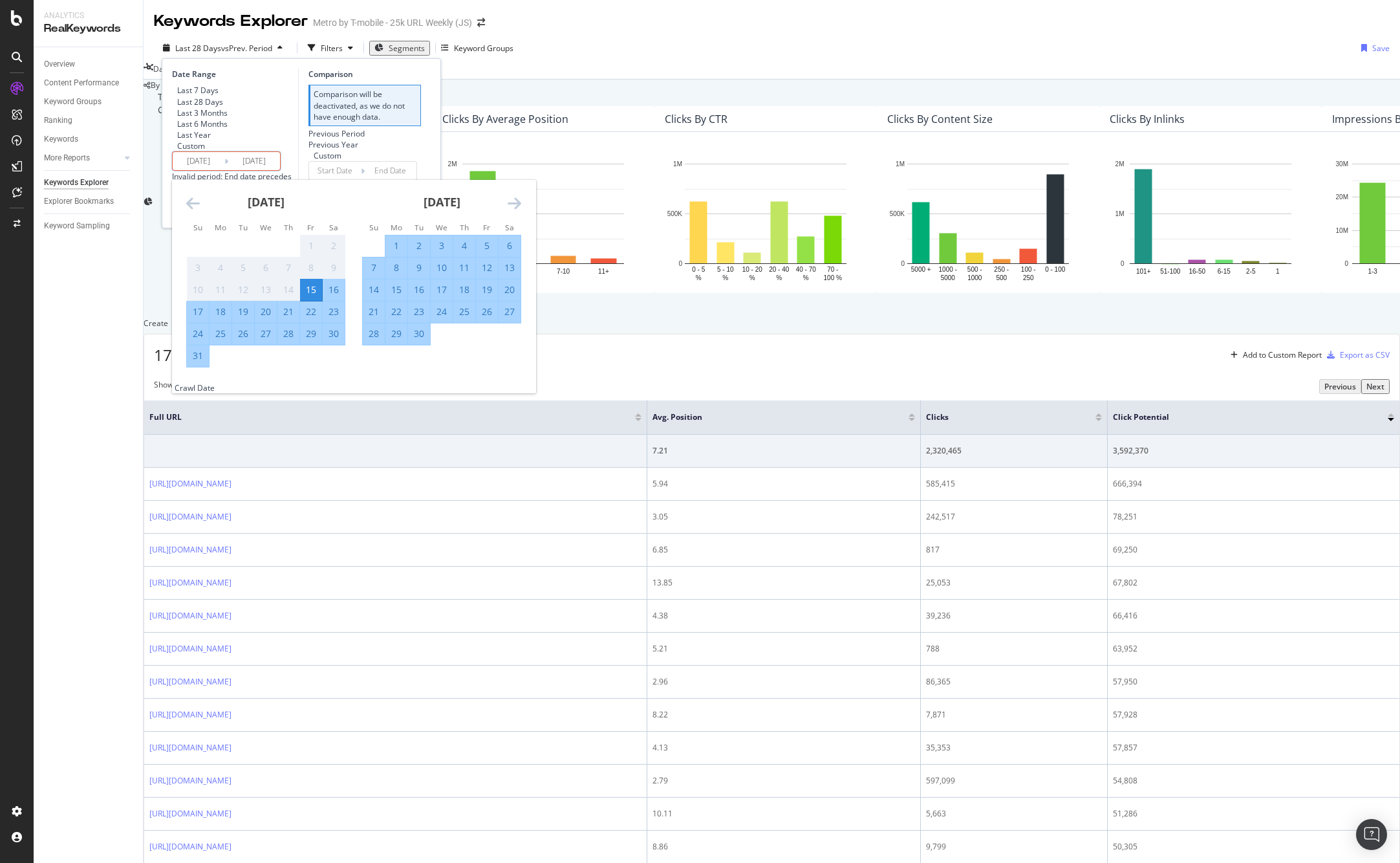
click at [207, 170] on input "[DATE]" at bounding box center [198, 161] width 52 height 18
click at [264, 170] on input "[DATE]" at bounding box center [254, 161] width 52 height 18
click at [272, 170] on input "[DATE]" at bounding box center [254, 161] width 52 height 18
click at [292, 151] on div "Last 7 Days Last 28 Days Last 3 Months Last 6 Months Last Year Custom" at bounding box center [233, 118] width 123 height 66
click at [204, 170] on input "[DATE]" at bounding box center [198, 161] width 52 height 18
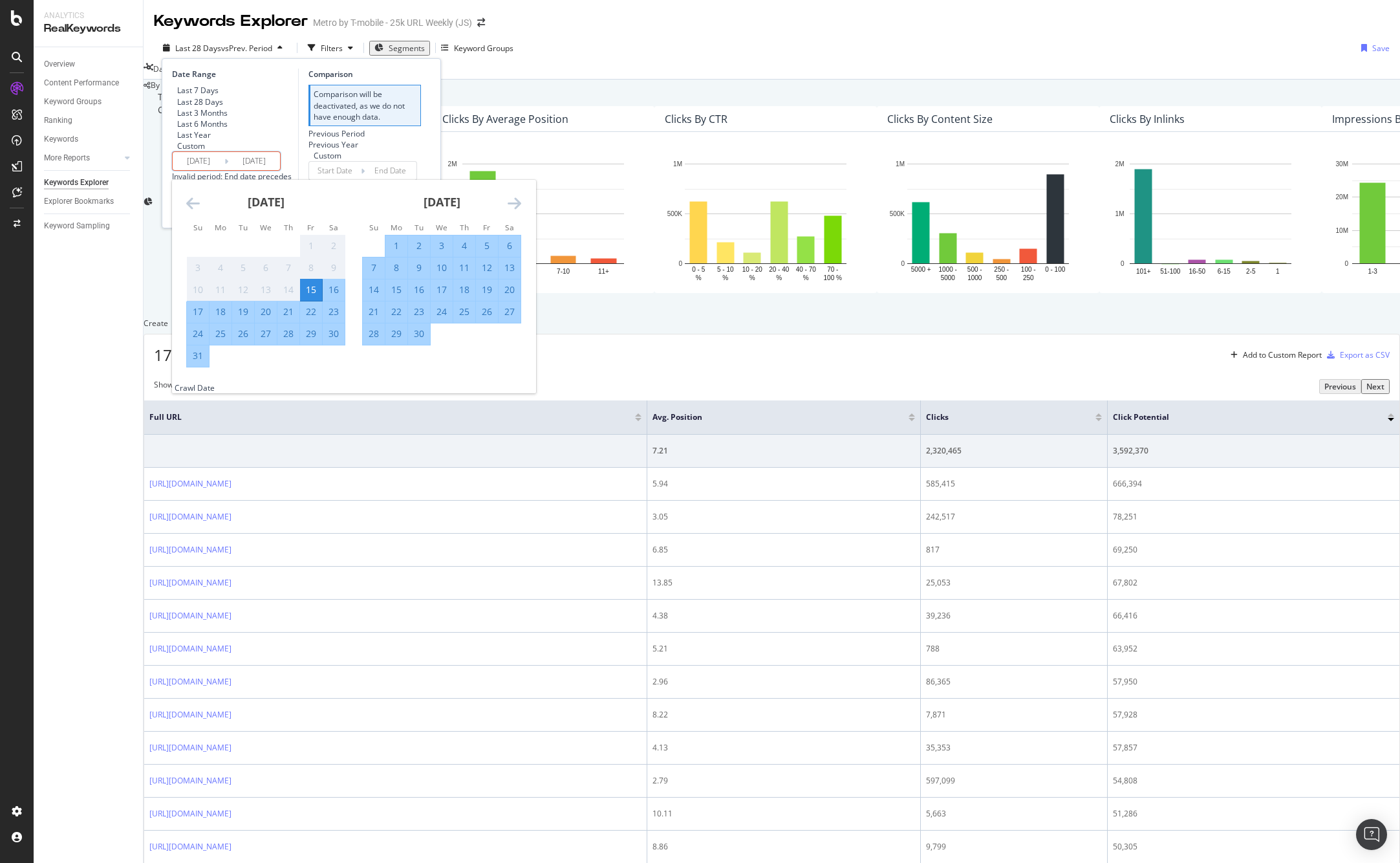
click at [208, 170] on input "[DATE]" at bounding box center [198, 161] width 52 height 18
click at [268, 170] on input "[DATE]" at bounding box center [254, 161] width 52 height 18
drag, startPoint x: 273, startPoint y: 192, endPoint x: 266, endPoint y: 191, distance: 7.1
click at [266, 170] on input "[DATE]" at bounding box center [254, 161] width 52 height 18
click at [273, 170] on input "[DATE]" at bounding box center [254, 161] width 52 height 18
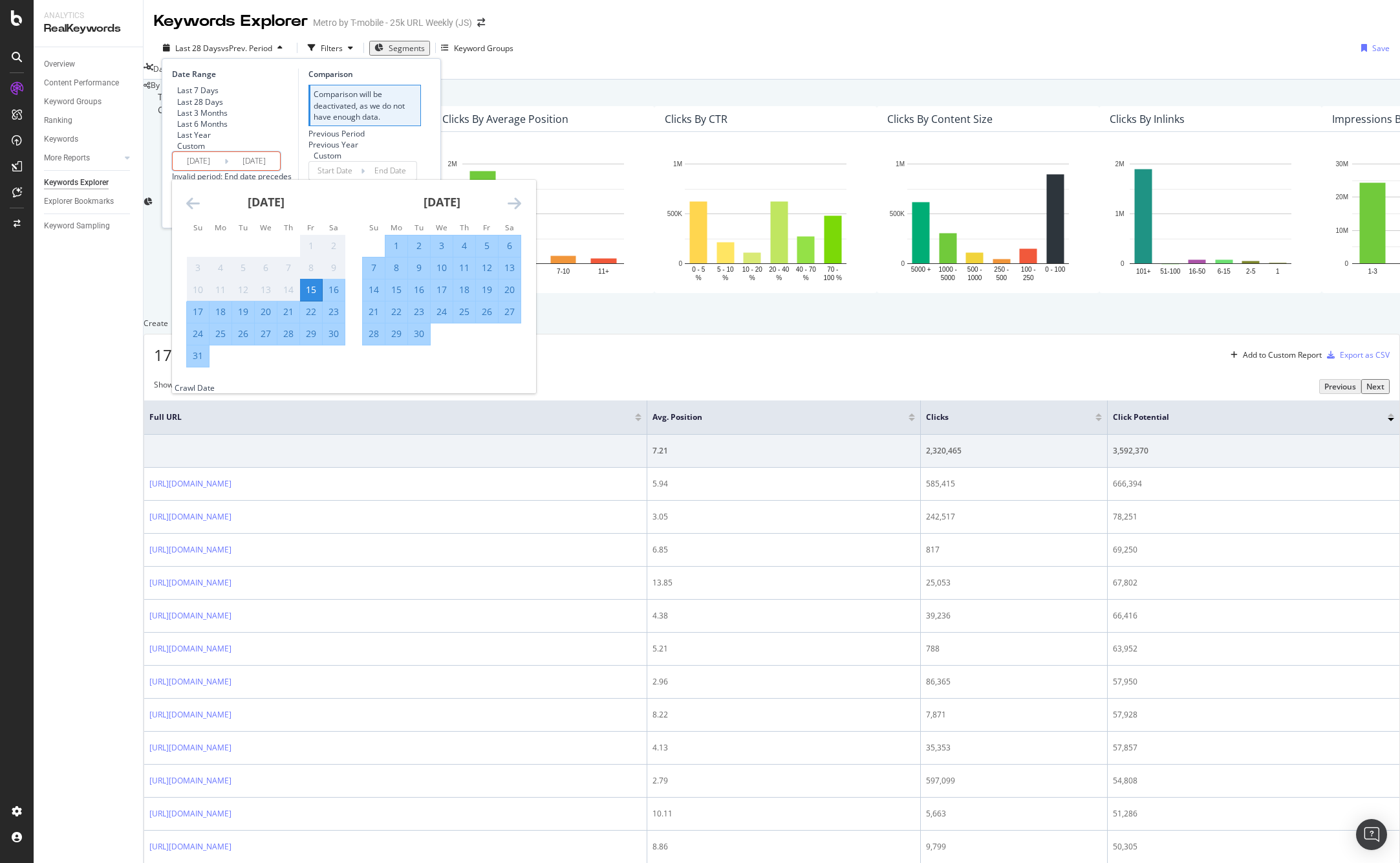
click at [264, 170] on input "[DATE]" at bounding box center [254, 161] width 52 height 18
click at [209, 170] on input "[DATE]" at bounding box center [198, 161] width 52 height 18
click at [391, 252] on div "1" at bounding box center [396, 246] width 22 height 13
type input "[DATE]"
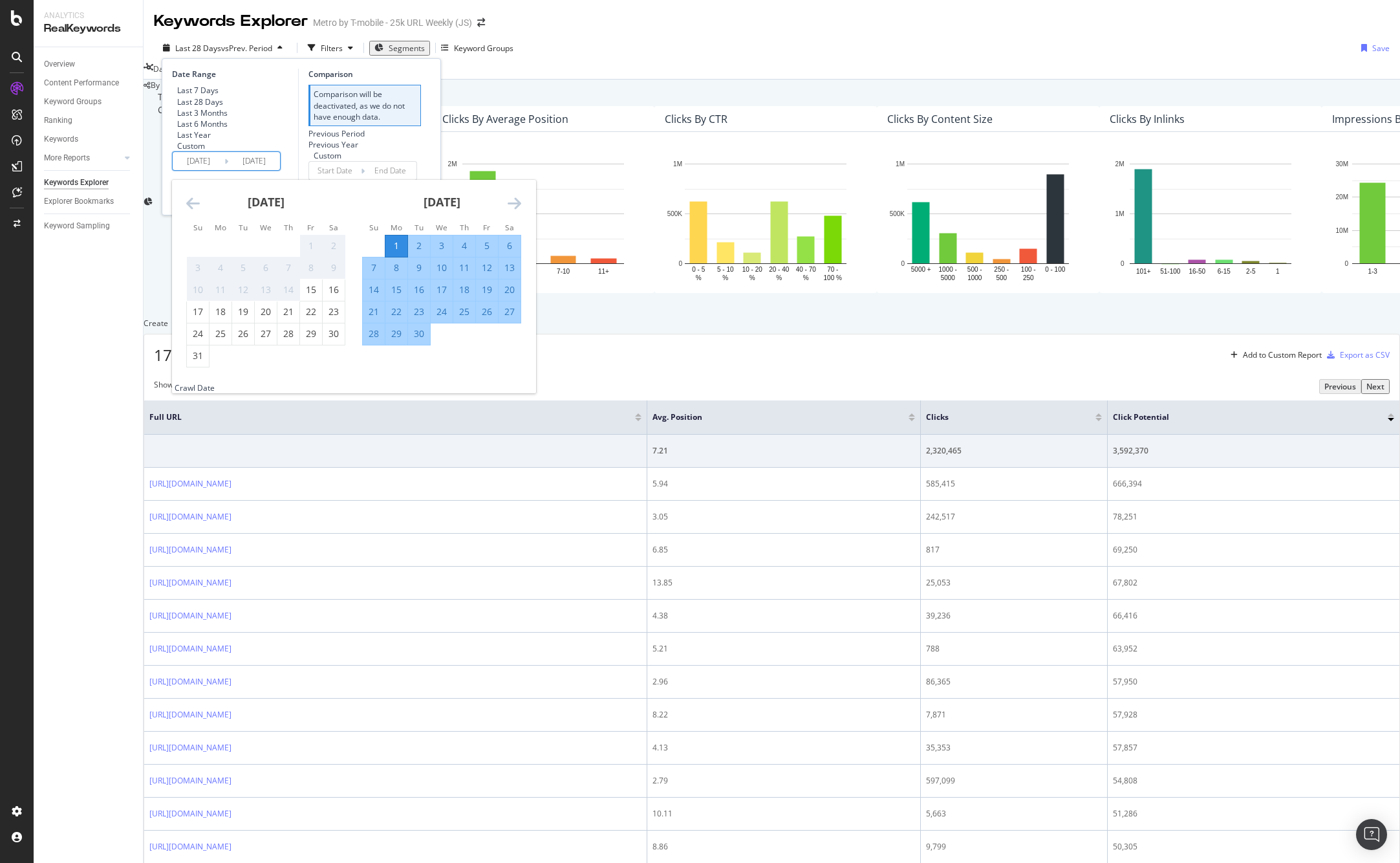
click at [410, 161] on div "Previous Period Previous Year Custom" at bounding box center [364, 144] width 112 height 33
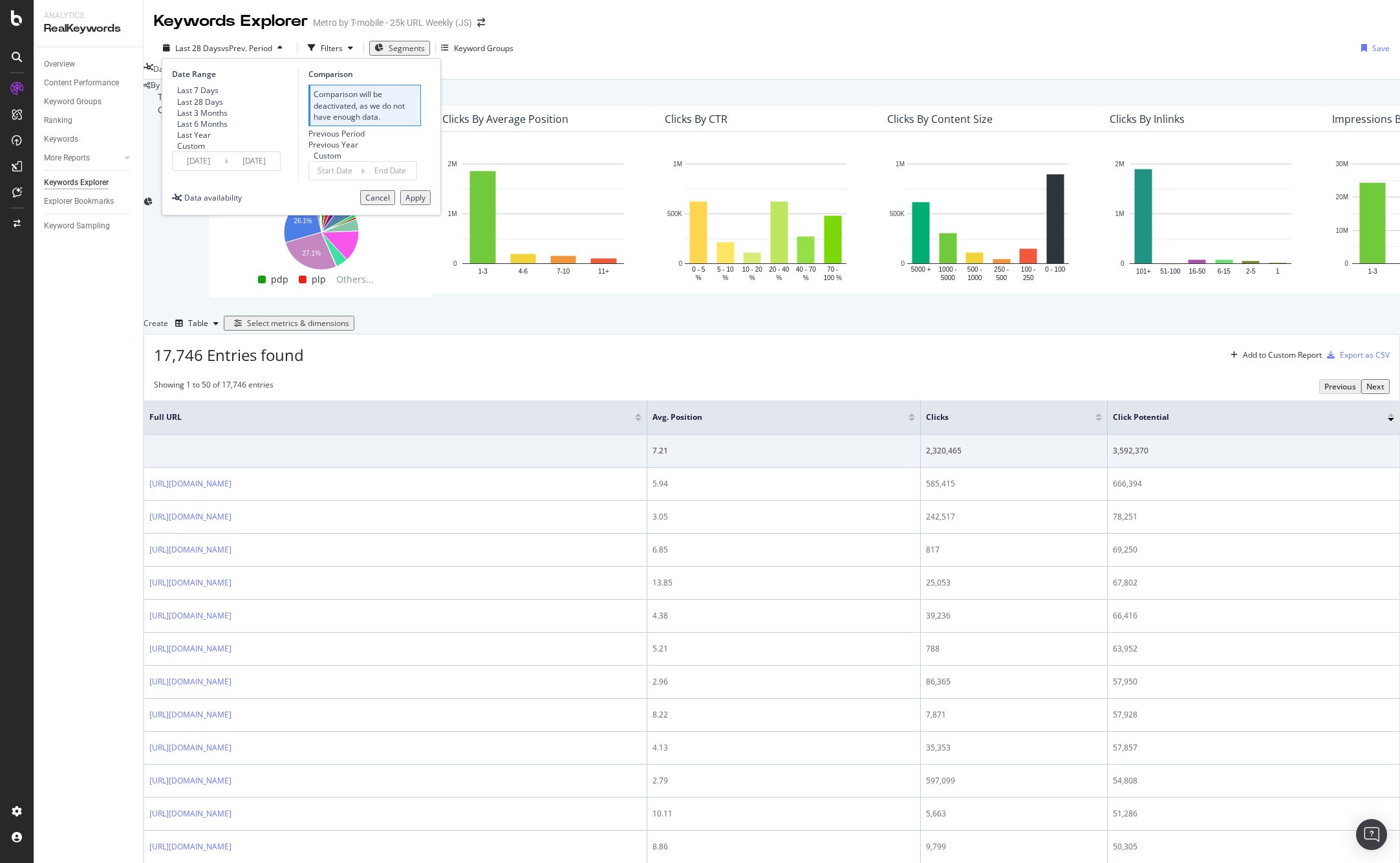
click at [415, 203] on div "Apply" at bounding box center [416, 197] width 20 height 11
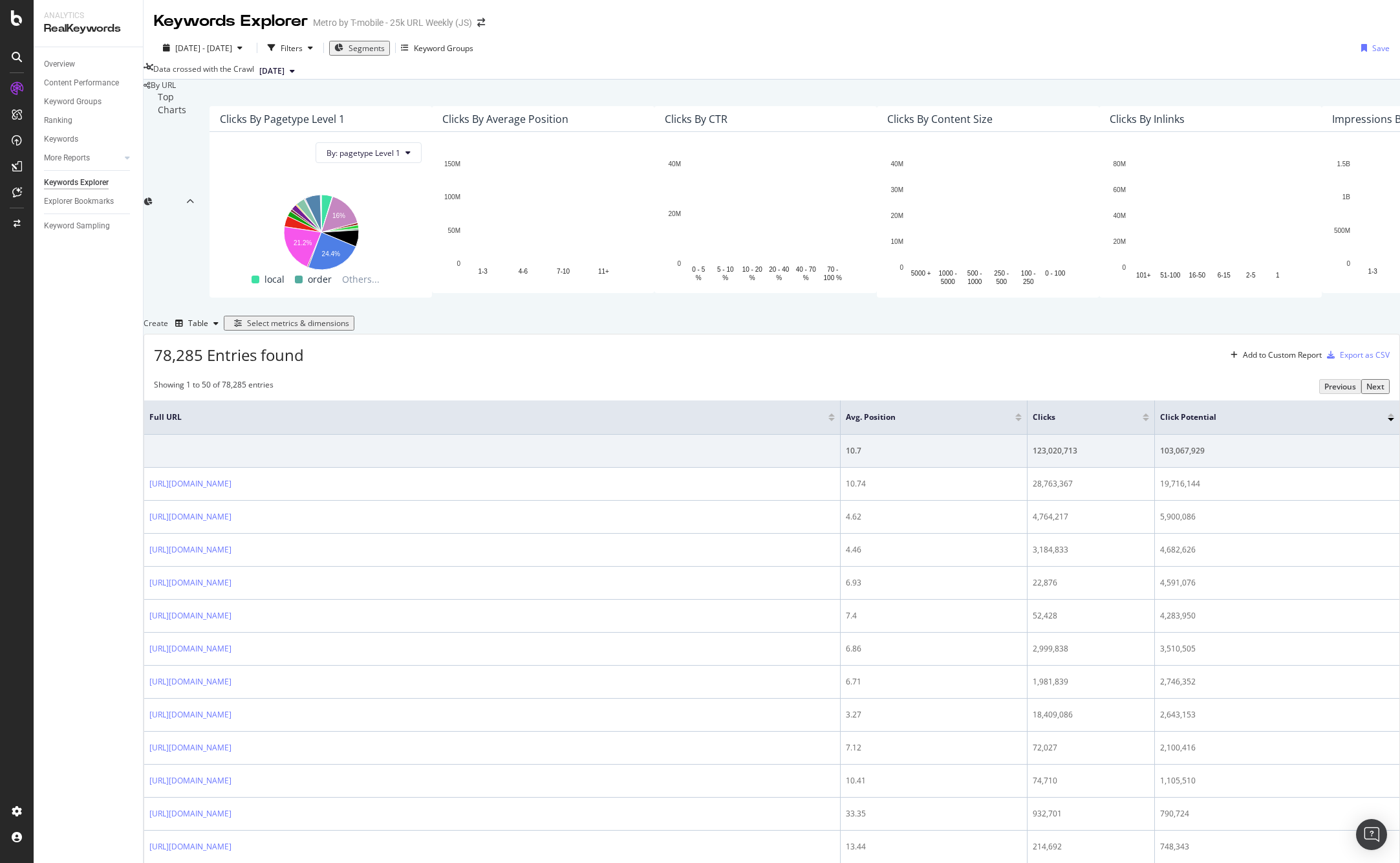
scroll to position [302, 0]
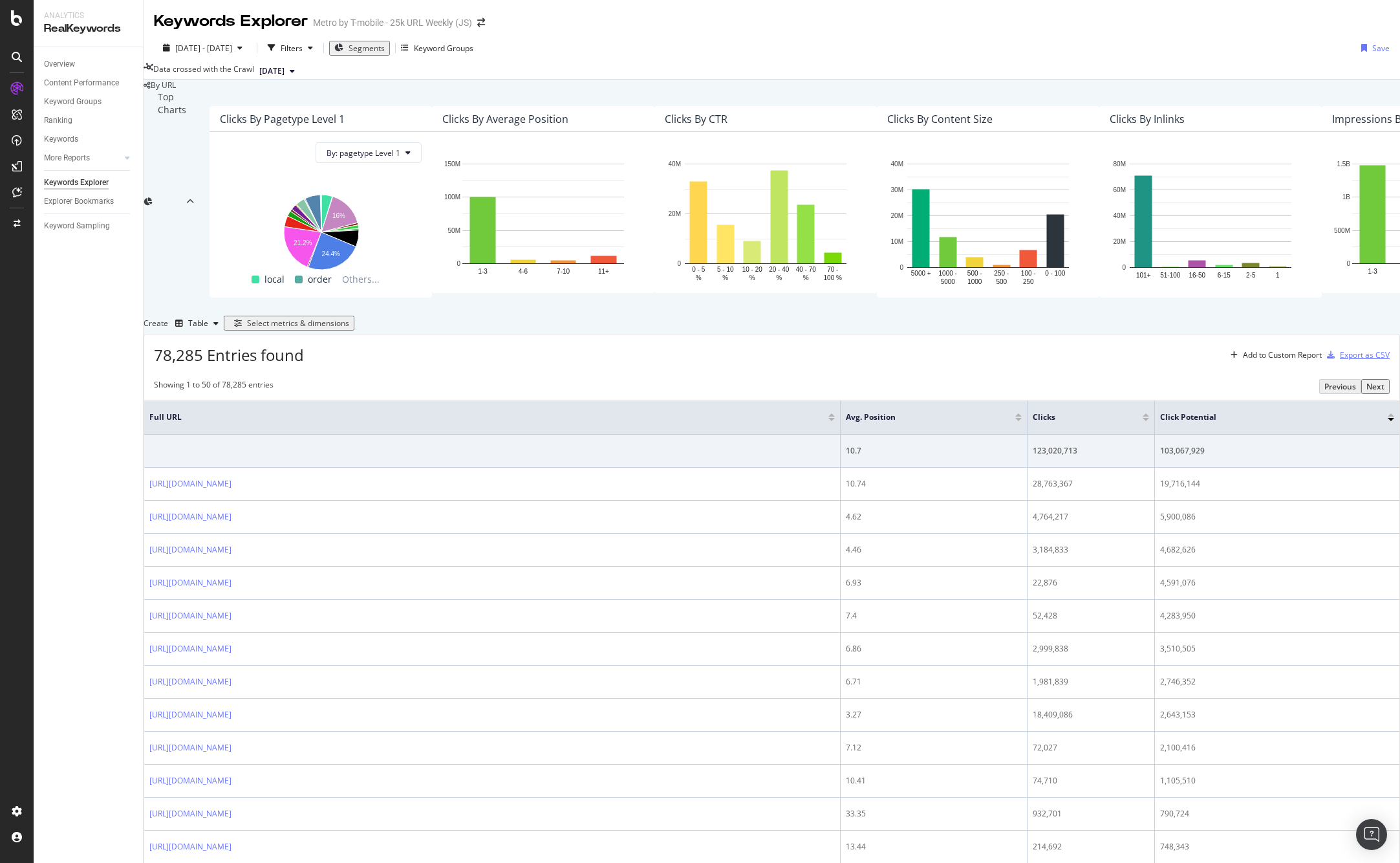
click at [1231, 349] on div "Export as CSV" at bounding box center [1365, 355] width 50 height 11
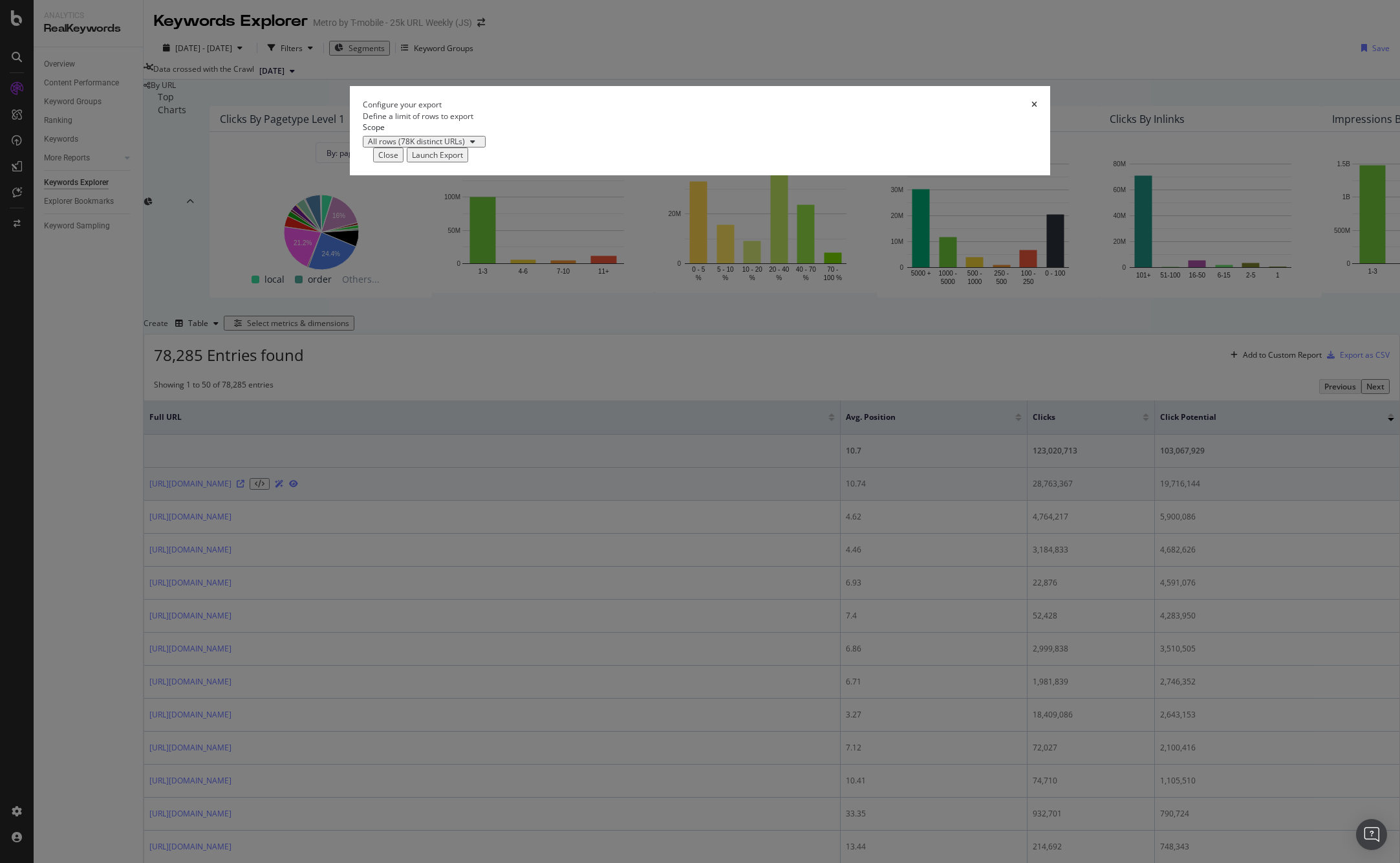
click at [823, 283] on div "Configure your export Define a limit of rows to export Scope All rows (78K dist…" at bounding box center [700, 432] width 1400 height 863
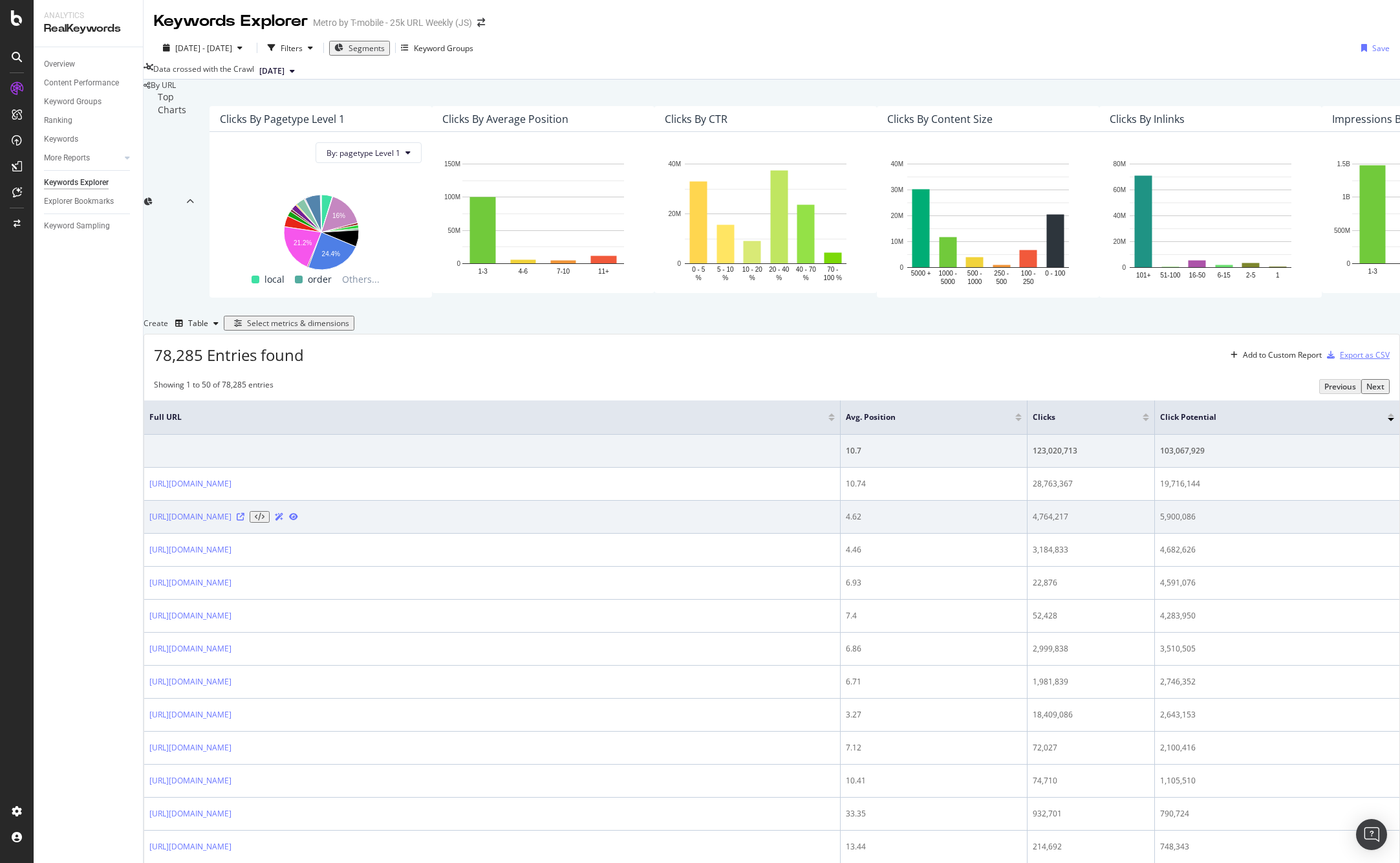
scroll to position [0, 0]
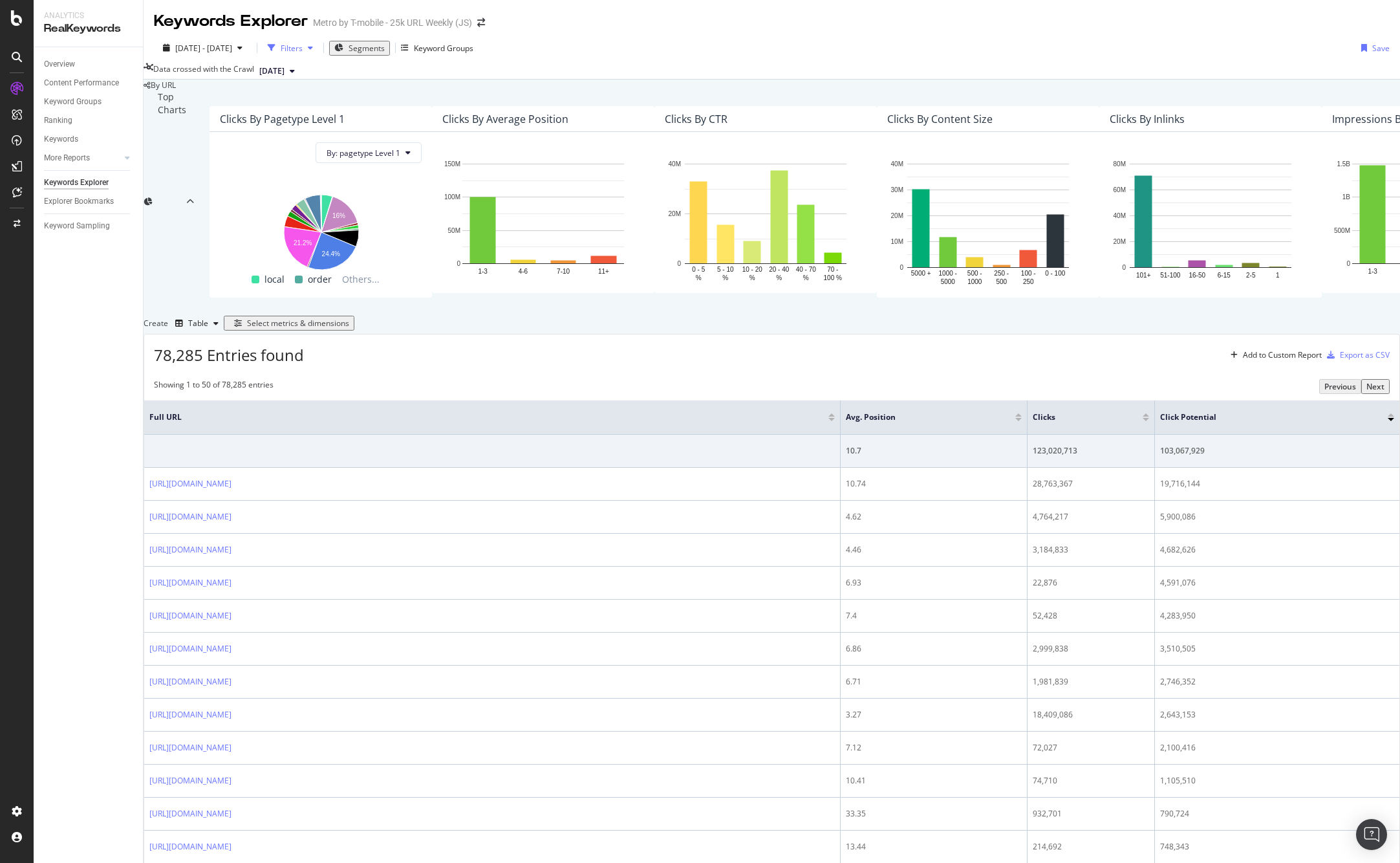
click at [302, 50] on div "Filters" at bounding box center [291, 48] width 22 height 11
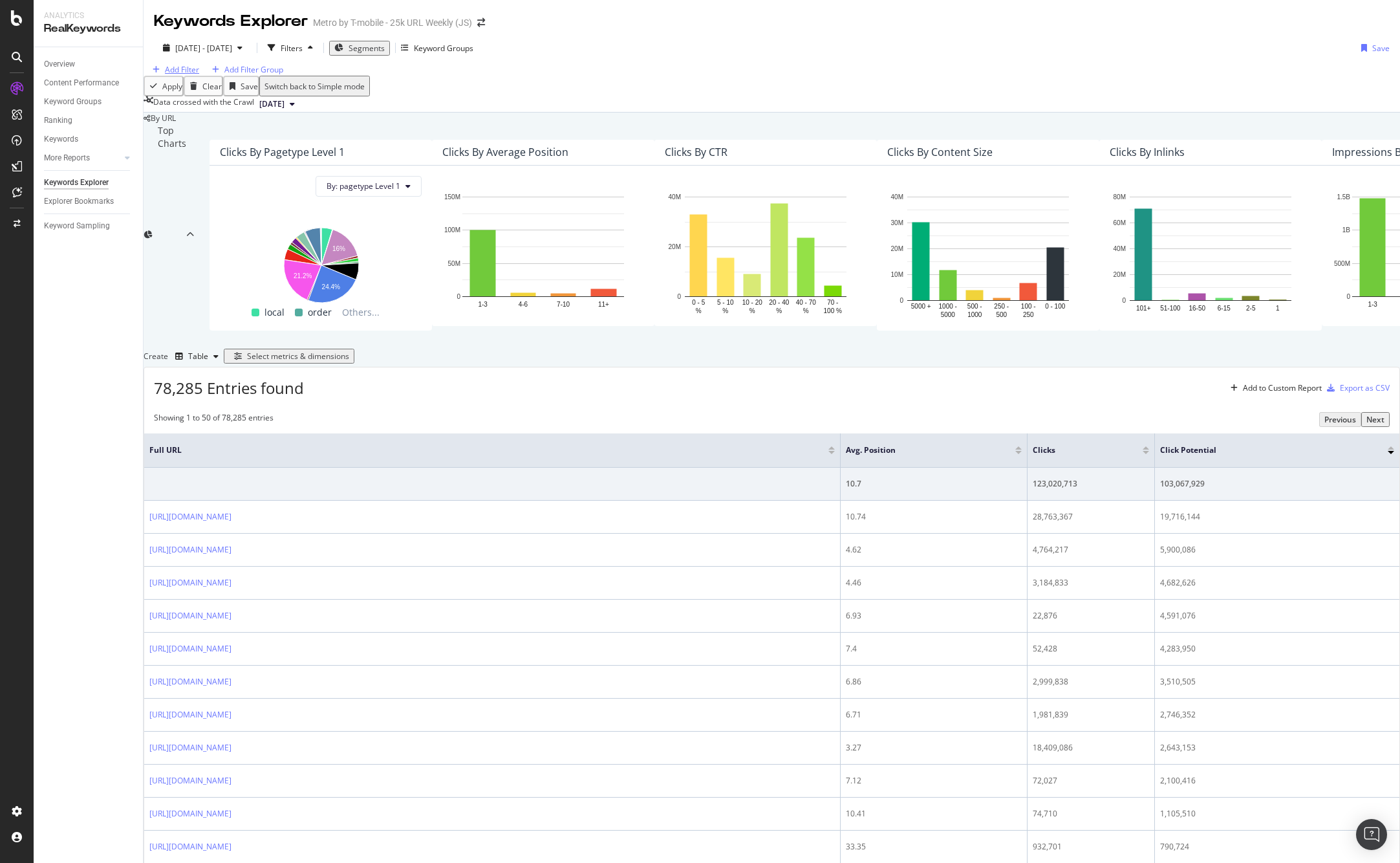
click at [191, 75] on div "Add Filter" at bounding box center [181, 69] width 34 height 11
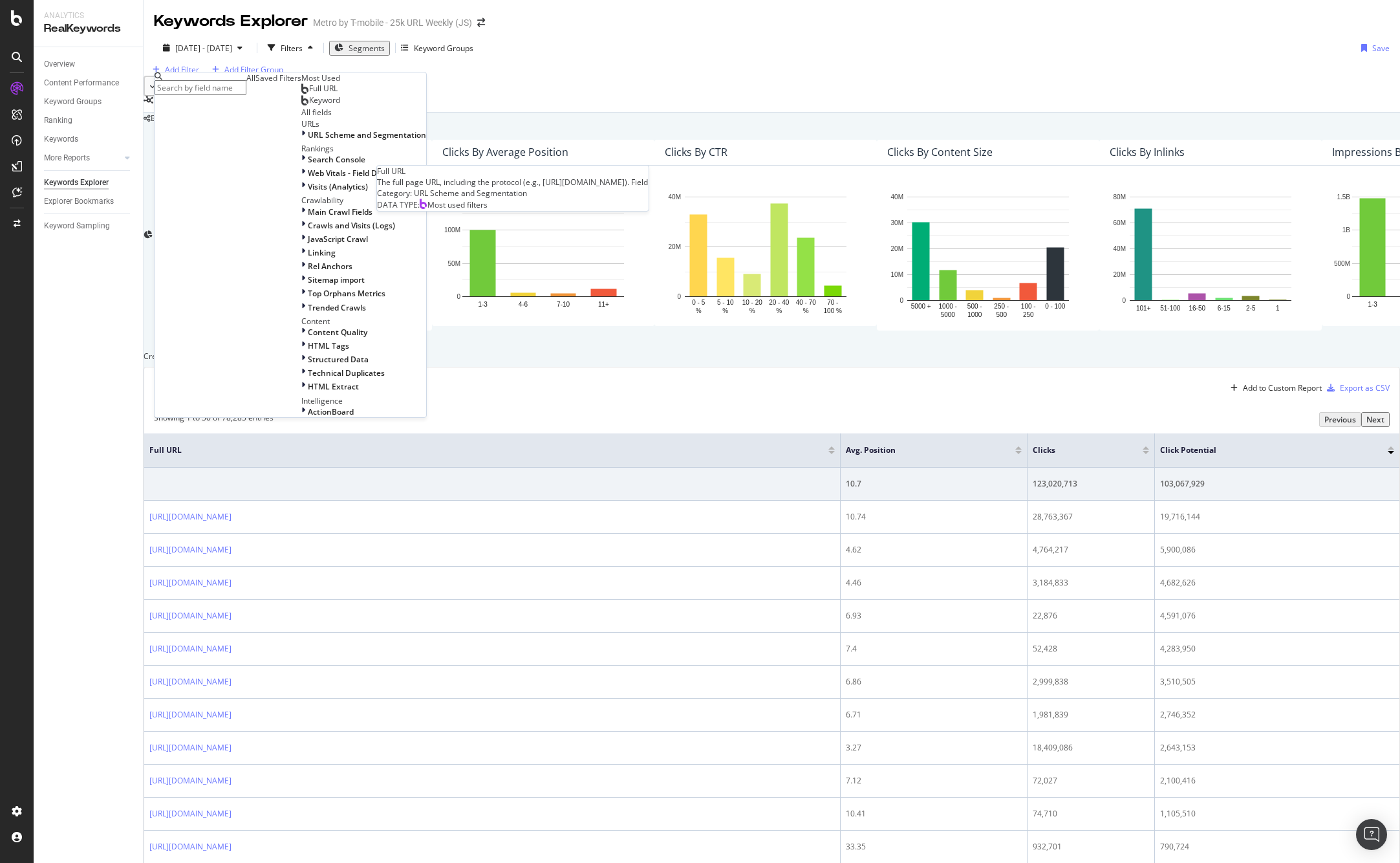
click at [310, 94] on span "Full URL" at bounding box center [324, 88] width 28 height 11
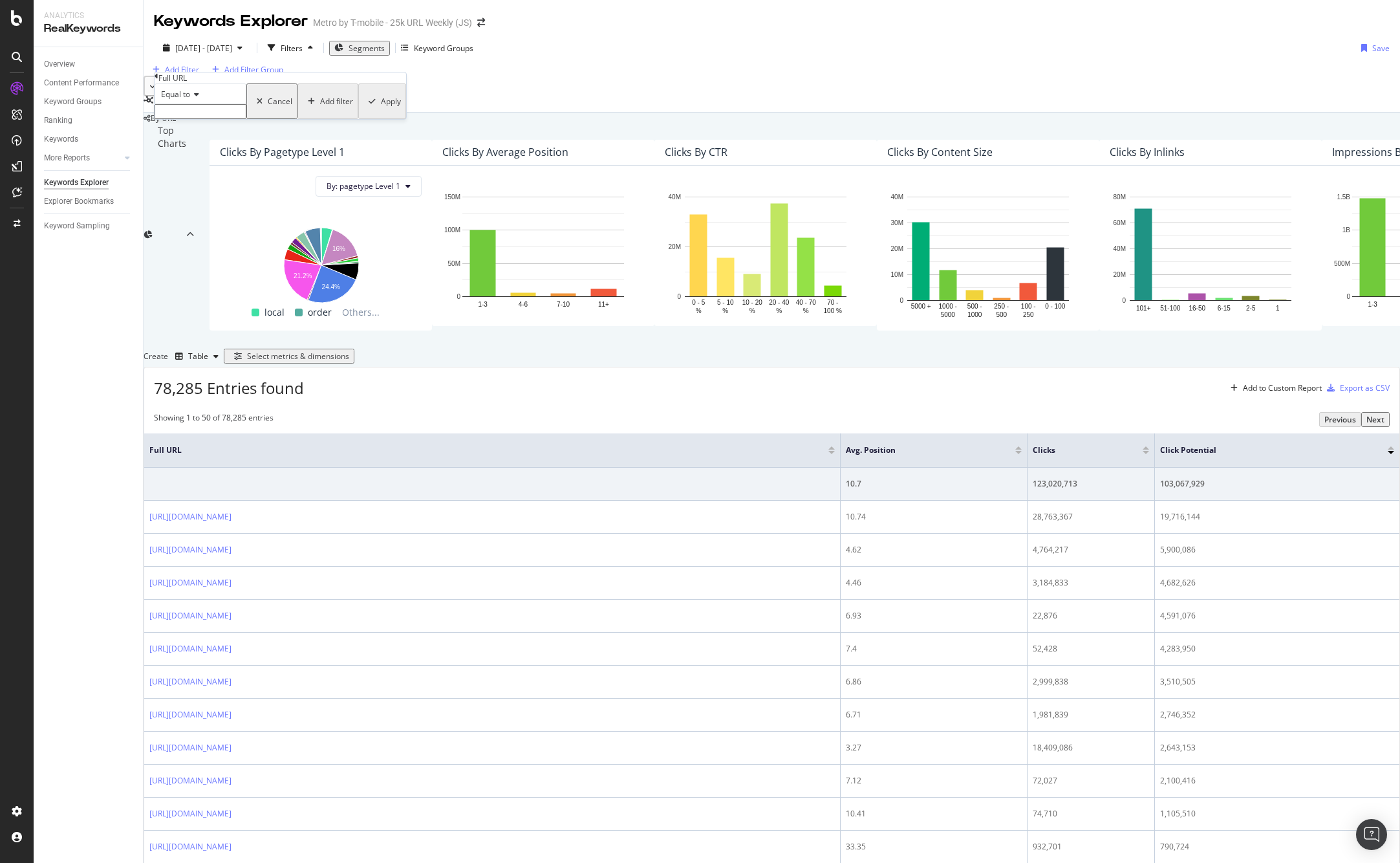
click at [210, 119] on input "text" at bounding box center [201, 111] width 92 height 15
type input "/cell-phone/"
click at [182, 100] on span "Equal to" at bounding box center [175, 94] width 29 height 11
click at [190, 199] on span "Contains" at bounding box center [174, 193] width 32 height 11
click at [379, 111] on div "Apply" at bounding box center [389, 105] width 20 height 11
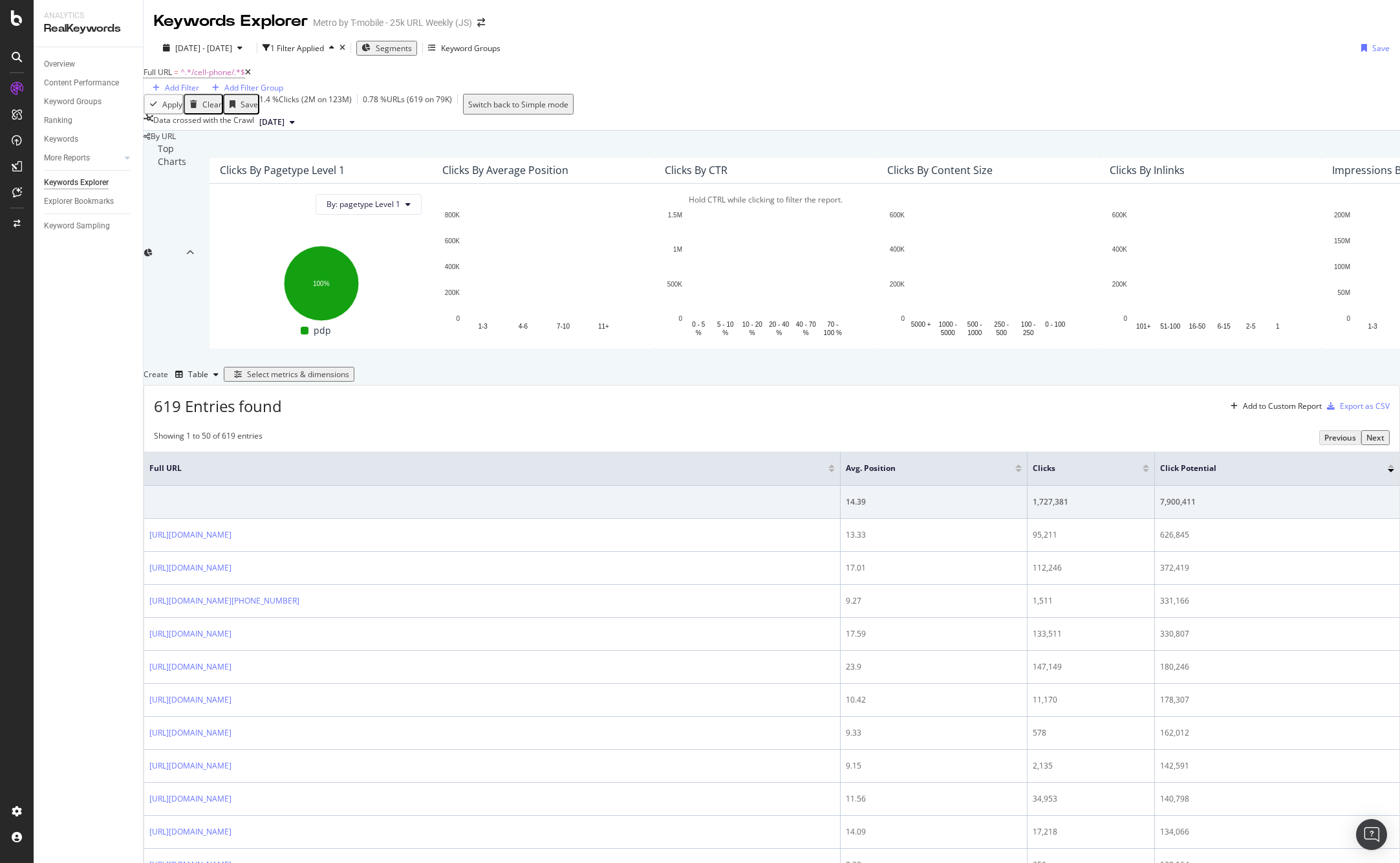
scroll to position [302, 0]
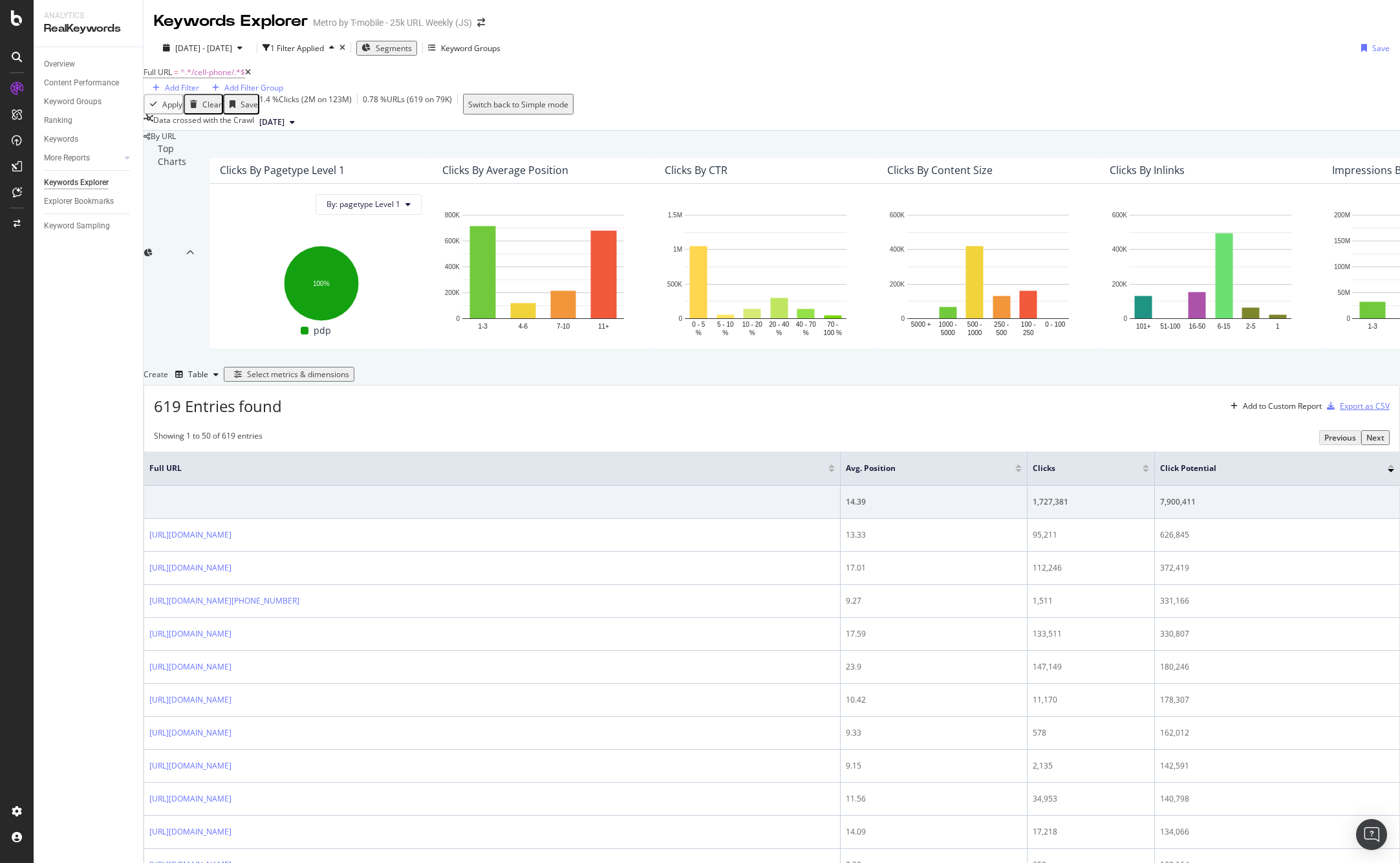
click at [1231, 401] on div "Export as CSV" at bounding box center [1365, 406] width 50 height 11
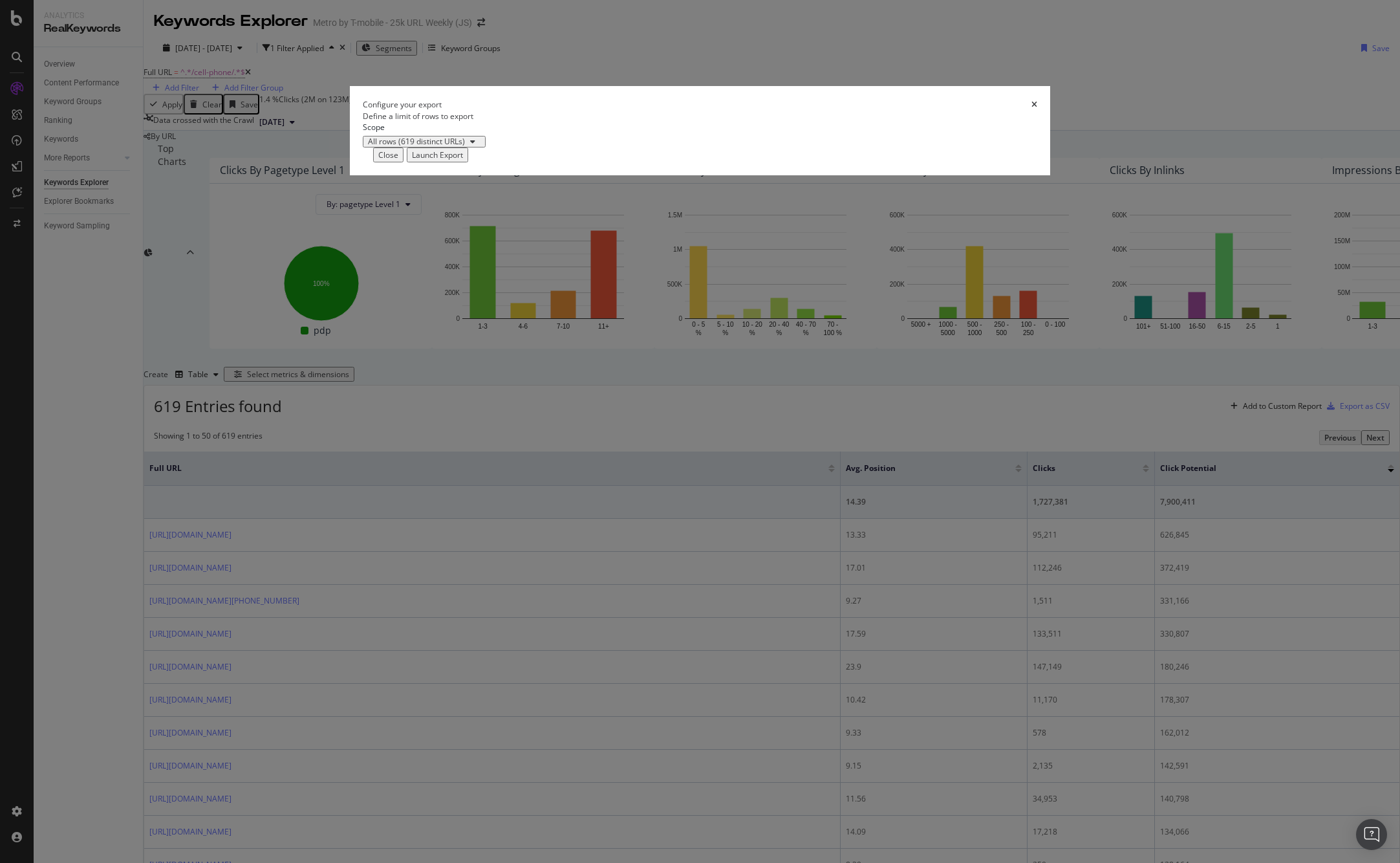
click at [463, 160] on div "Launch Export" at bounding box center [438, 155] width 51 height 11
